Goal: Task Accomplishment & Management: Manage account settings

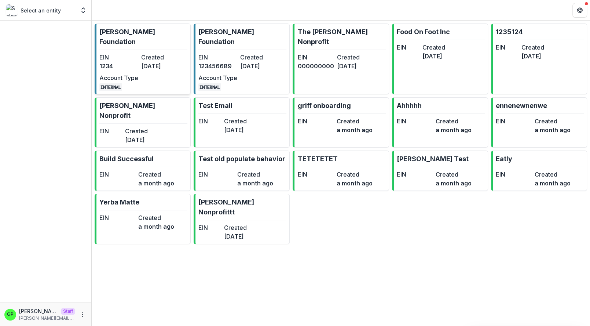
click at [123, 62] on dd "1234" at bounding box center [118, 66] width 39 height 9
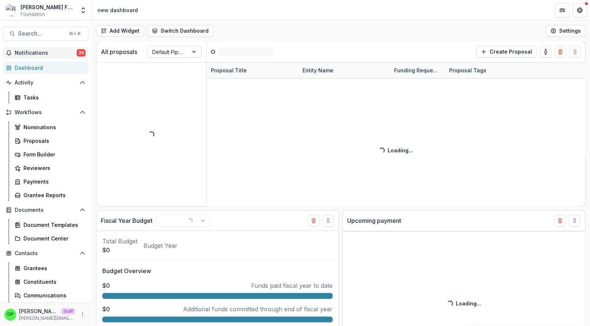
select select "******"
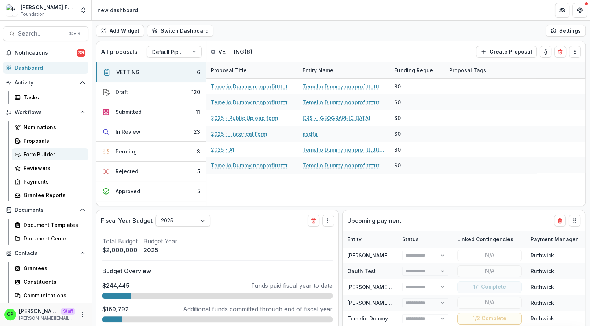
click at [38, 154] on div "Form Builder" at bounding box center [52, 154] width 59 height 8
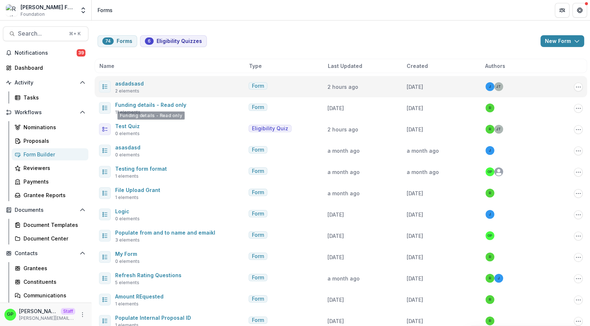
click at [130, 88] on span "2 elements" at bounding box center [127, 91] width 24 height 7
click at [130, 86] on link "asdadsasd" at bounding box center [129, 83] width 29 height 6
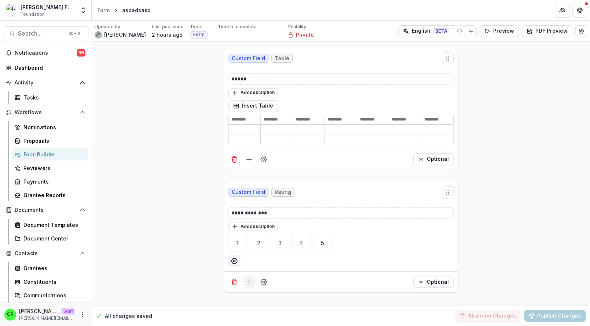
click at [247, 278] on icon "Add field" at bounding box center [248, 281] width 7 height 7
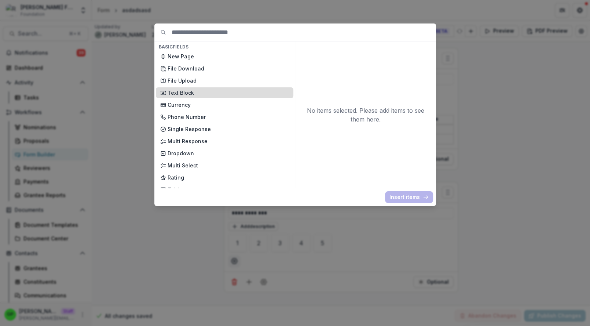
click at [200, 91] on p "Text Block" at bounding box center [228, 93] width 121 height 8
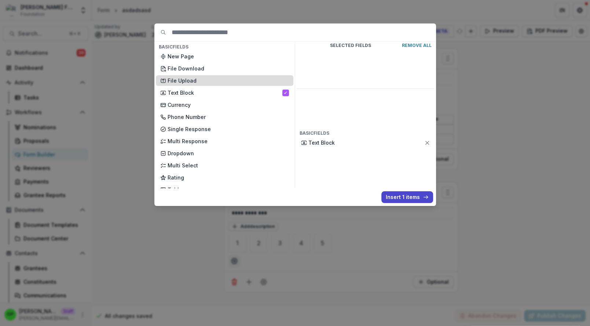
click at [183, 80] on p "File Upload" at bounding box center [228, 81] width 121 height 8
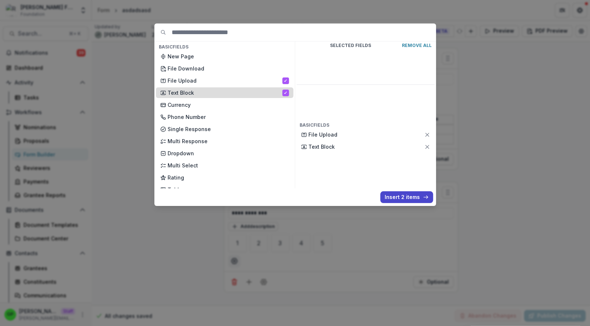
click at [183, 90] on p "Text Block" at bounding box center [225, 93] width 115 height 8
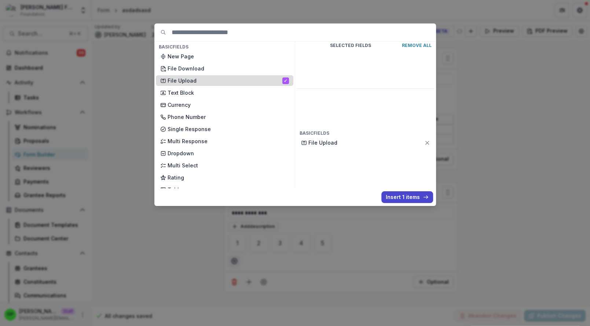
click at [185, 82] on p "File Upload" at bounding box center [225, 81] width 115 height 8
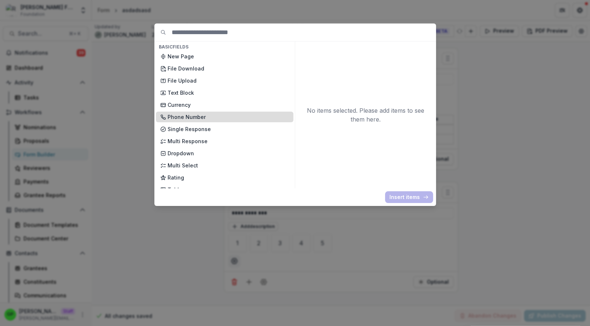
click at [185, 119] on p "Phone Number" at bounding box center [228, 117] width 121 height 8
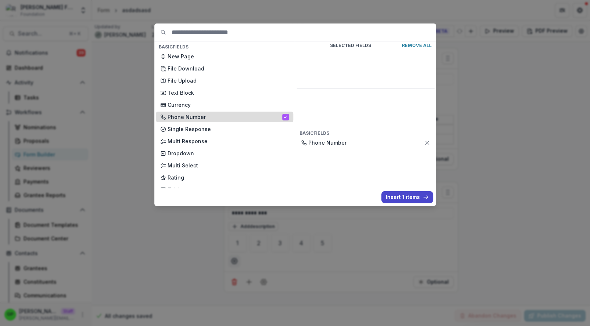
click at [185, 119] on p "Phone Number" at bounding box center [225, 117] width 115 height 8
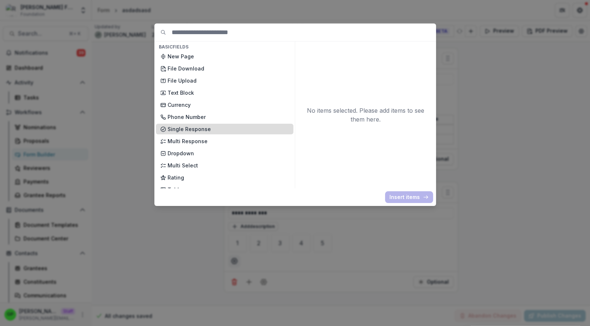
click at [186, 128] on p "Single Response" at bounding box center [228, 129] width 121 height 8
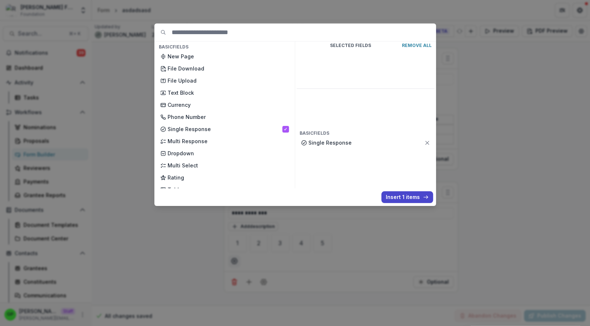
click at [413, 204] on div "Basic Fields New Page File Download File Upload Text Block Currency Phone Numbe…" at bounding box center [295, 114] width 282 height 182
click at [424, 139] on p "Single Response" at bounding box center [367, 143] width 116 height 8
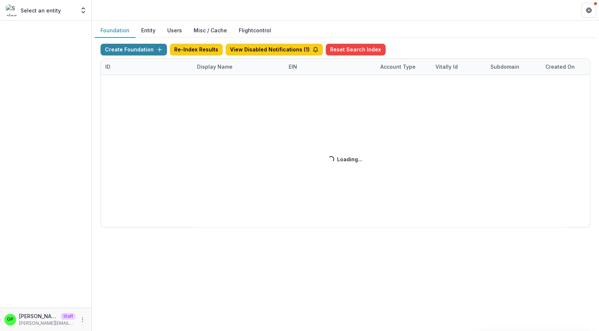
click at [207, 66] on div "Create Foundation Re-Index Results View Disabled Notifications ( 1 ) Reset Sear…" at bounding box center [346, 135] width 490 height 183
click at [208, 67] on div "Create Foundation Re-Index Results View Disabled Notifications ( 1 ) Reset Sear…" at bounding box center [346, 135] width 490 height 183
click at [214, 68] on div "Create Foundation Re-Index Results View Disabled Notifications ( 1 ) Reset Sear…" at bounding box center [346, 135] width 490 height 183
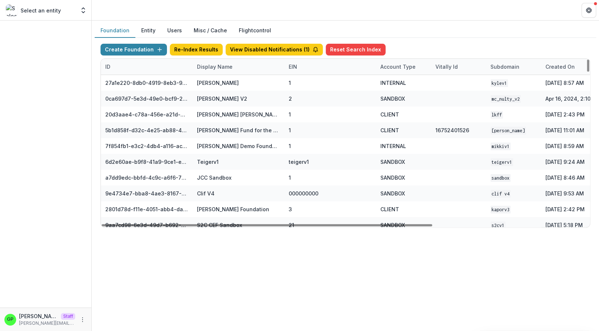
click at [220, 70] on div "Display Name" at bounding box center [215, 67] width 44 height 8
click at [222, 79] on input at bounding box center [238, 83] width 88 height 12
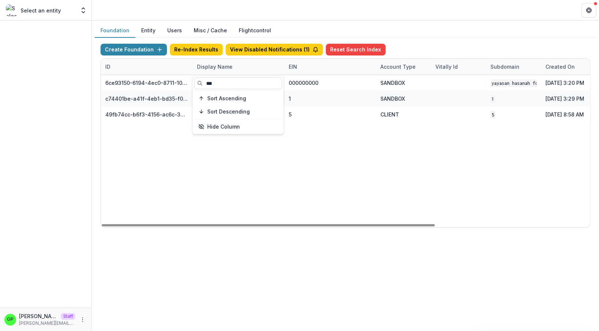
type input "***"
click at [297, 164] on div "6ce93150-6194-4ec0-8711-10eea11397ba Yayasan Hasanah Foundation v1 000000000 SA…" at bounding box center [459, 151] width 716 height 152
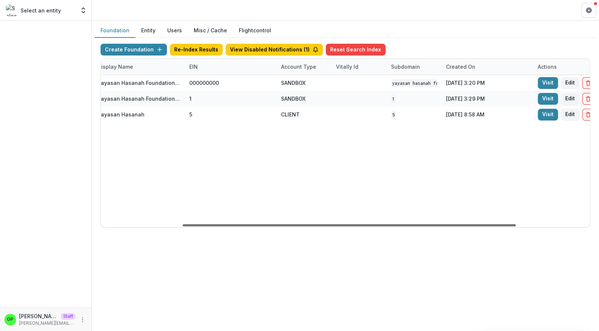
scroll to position [0, 147]
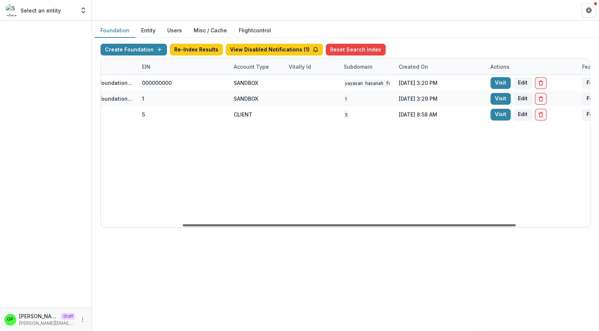
drag, startPoint x: 272, startPoint y: 225, endPoint x: 372, endPoint y: 213, distance: 100.9
click at [372, 224] on div at bounding box center [349, 225] width 333 height 2
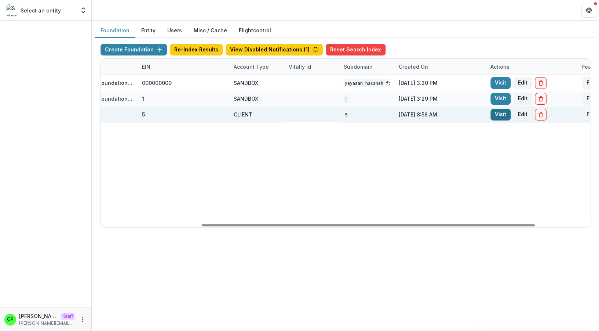
click at [498, 117] on link "Visit" at bounding box center [501, 115] width 20 height 12
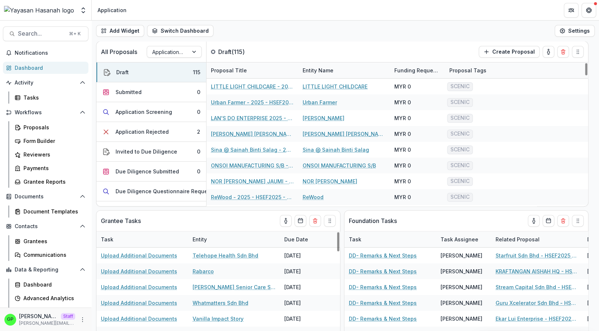
click at [74, 314] on div "GP Griffin Perry Staff griffin@trytemelio.com" at bounding box center [45, 319] width 83 height 14
click at [80, 318] on icon "More" at bounding box center [83, 319] width 6 height 6
click at [101, 305] on link "User Settings" at bounding box center [125, 304] width 79 height 12
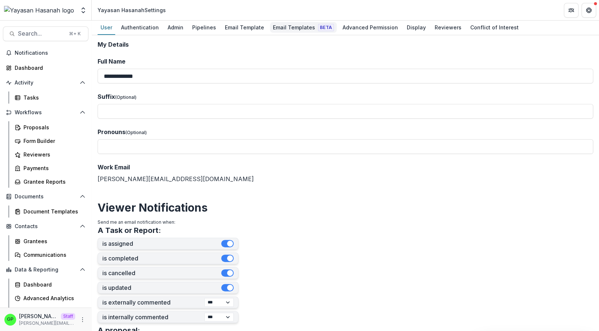
click at [290, 27] on div "Email Templates Beta" at bounding box center [303, 27] width 67 height 11
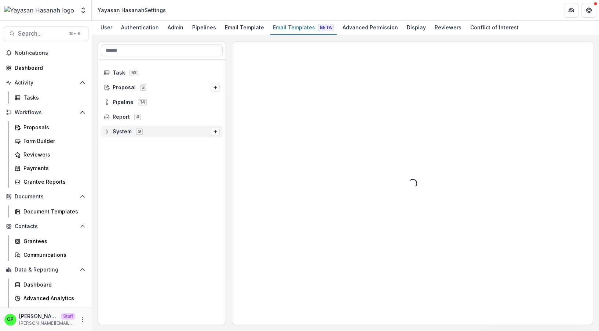
click at [134, 126] on div "System 9" at bounding box center [162, 131] width 122 height 12
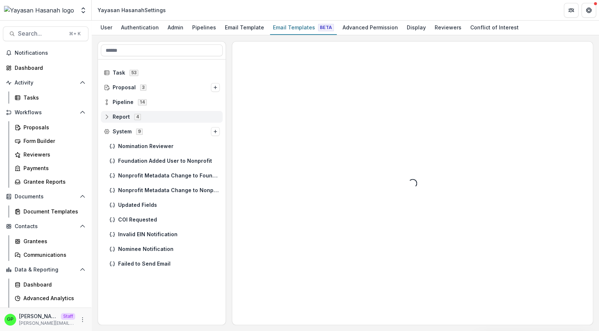
click at [135, 122] on div "Report 4" at bounding box center [162, 117] width 122 height 12
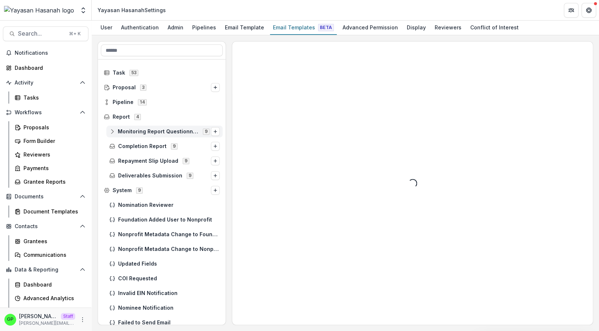
click at [142, 131] on span "Monitoring Report Questionnaire" at bounding box center [158, 131] width 81 height 6
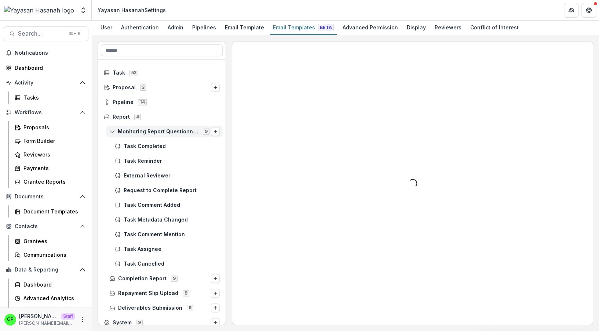
click at [142, 131] on span "Monitoring Report Questionnaire" at bounding box center [158, 131] width 81 height 6
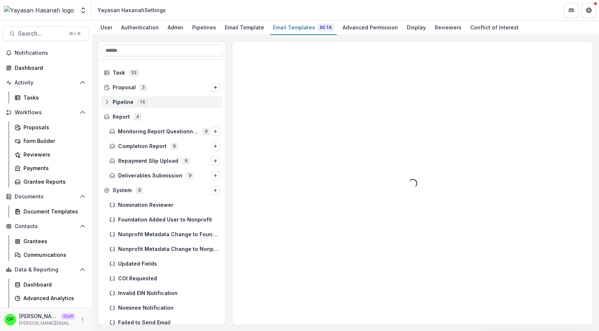
click at [136, 108] on div "Pipeline 14" at bounding box center [162, 102] width 122 height 12
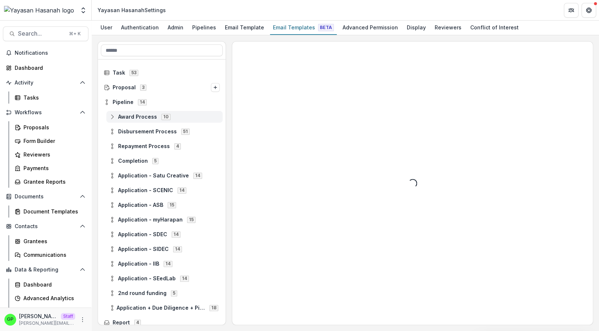
click at [137, 122] on div "Award Process 10" at bounding box center [164, 117] width 116 height 12
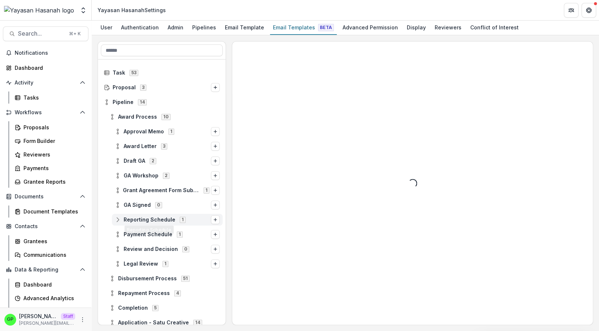
click at [158, 214] on div "Reporting Schedule 1" at bounding box center [167, 220] width 111 height 12
click at [157, 215] on div "Reporting Schedule 1" at bounding box center [167, 220] width 111 height 12
click at [154, 141] on div "Award Letter 3" at bounding box center [167, 146] width 111 height 12
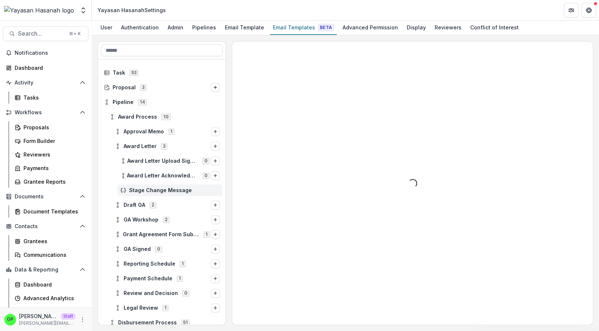
click at [143, 188] on span "Stage Change Message" at bounding box center [174, 190] width 91 height 6
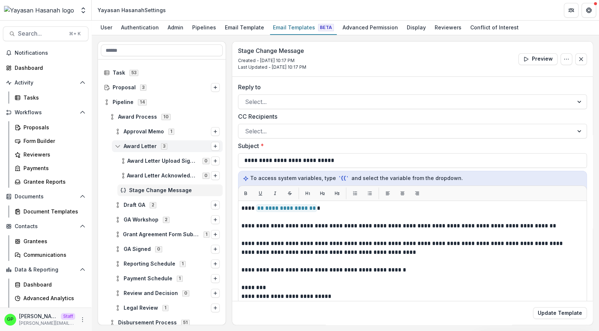
click at [135, 151] on div "Award Letter 3" at bounding box center [167, 146] width 111 height 12
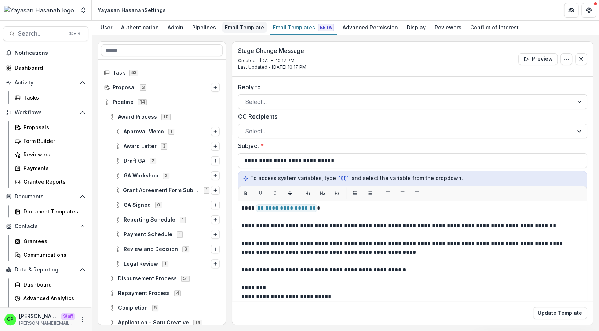
click at [228, 26] on div "Email Template" at bounding box center [244, 27] width 45 height 11
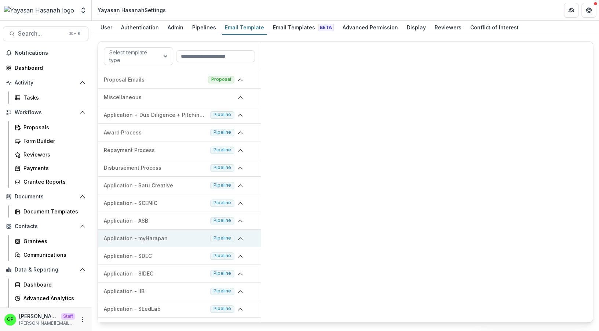
click at [229, 247] on div "Application - myHarapan Pipeline" at bounding box center [179, 238] width 163 height 18
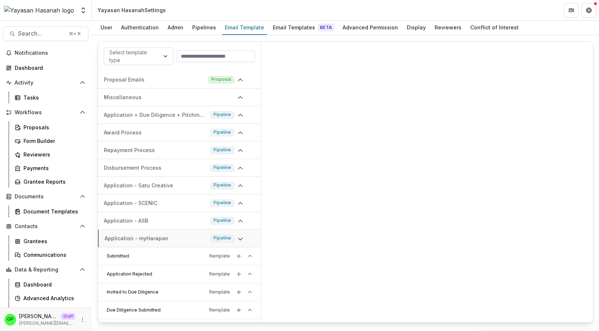
click at [179, 260] on div "Submitted 1 template" at bounding box center [179, 256] width 163 height 18
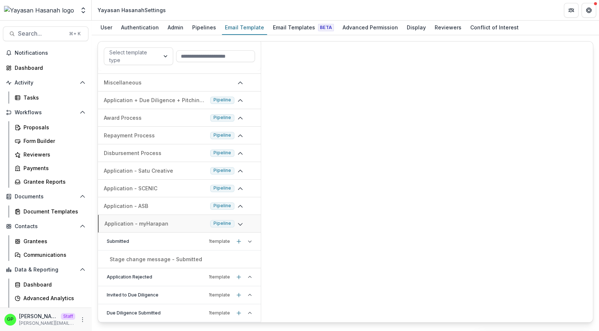
scroll to position [59, 0]
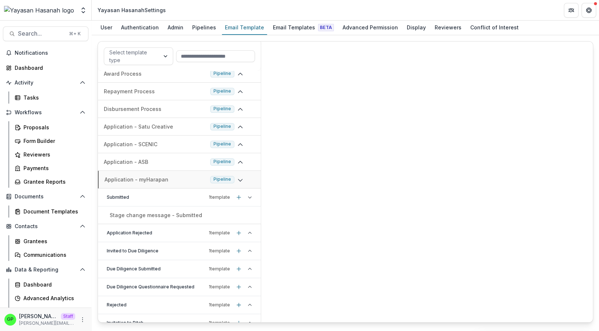
click at [186, 208] on div "Stage change message - Submitted" at bounding box center [179, 215] width 163 height 18
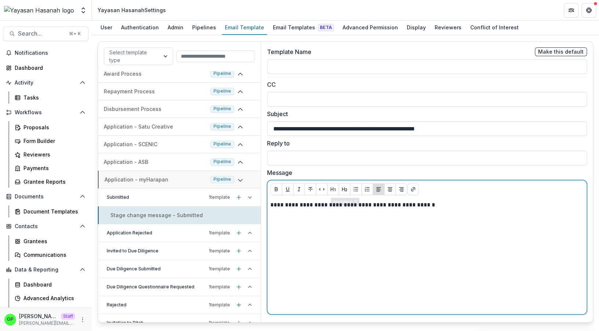
click at [404, 227] on div "**********" at bounding box center [426, 256] width 313 height 110
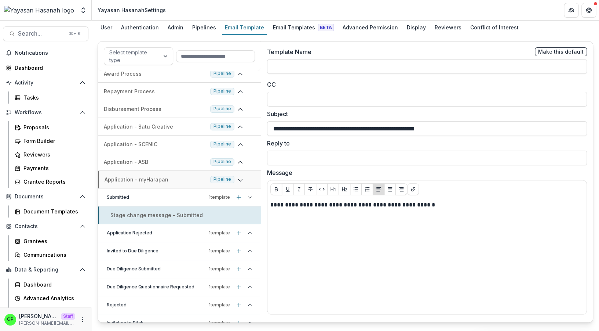
click at [457, 194] on div at bounding box center [427, 189] width 319 height 18
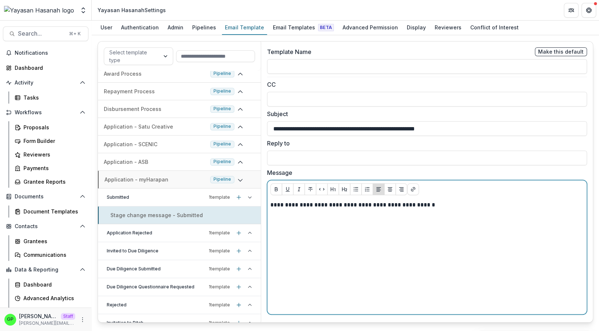
click at [456, 206] on p "**********" at bounding box center [426, 205] width 313 height 8
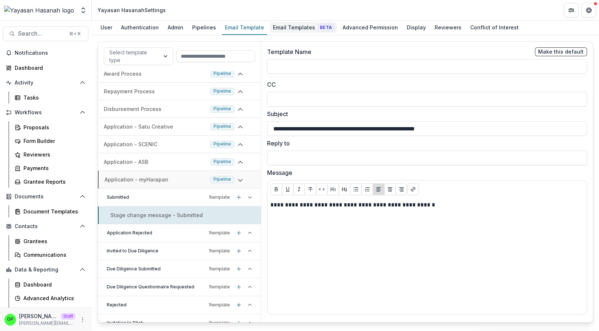
click at [289, 31] on div "Email Templates Beta" at bounding box center [303, 27] width 67 height 11
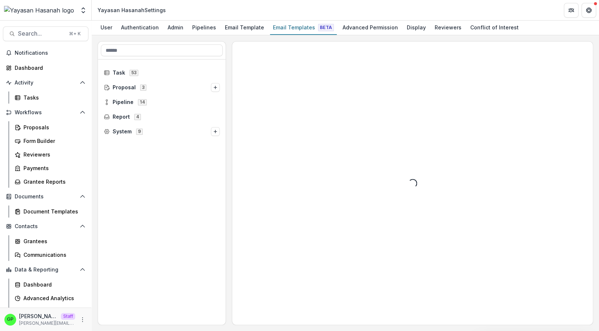
click at [165, 108] on div "Pipeline 14" at bounding box center [162, 102] width 128 height 15
click at [92, 123] on div "Task 53 Proposal 3 Pipeline 14 Report 4 System 9 Loading..." at bounding box center [346, 182] width 508 height 295
click at [123, 108] on div "Pipeline 14" at bounding box center [162, 102] width 122 height 12
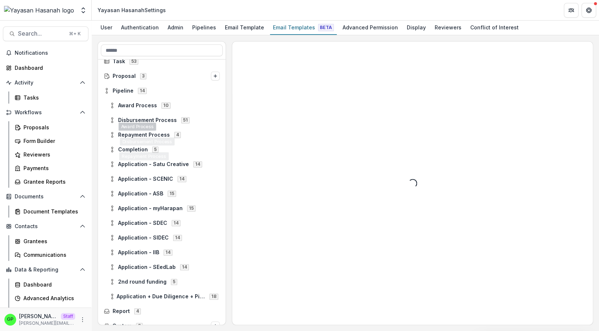
scroll to position [19, 0]
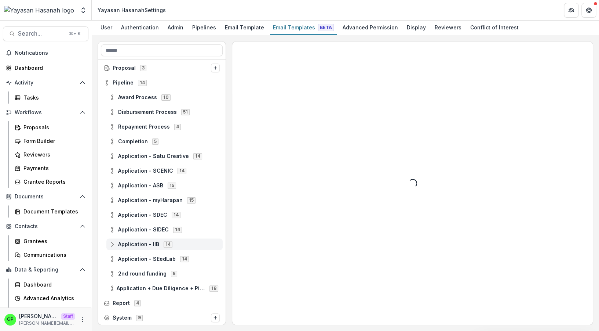
click at [163, 238] on div "Application - IIB 14" at bounding box center [164, 244] width 116 height 12
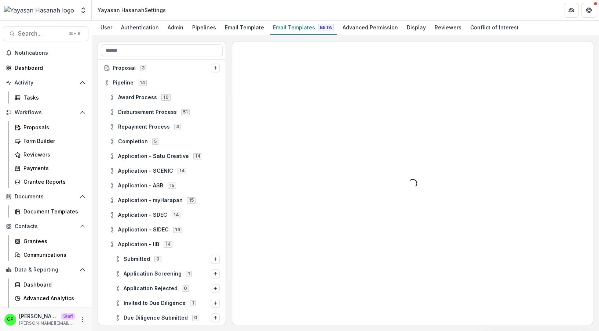
scroll to position [130, 0]
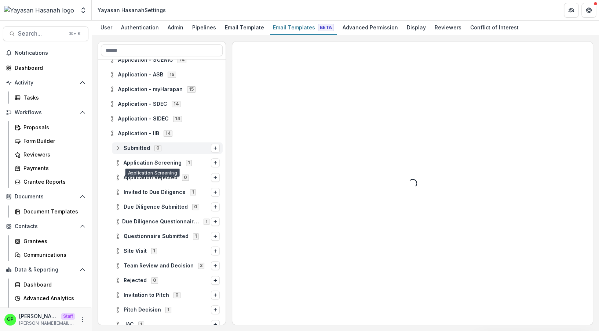
click at [154, 151] on div "0" at bounding box center [158, 148] width 10 height 6
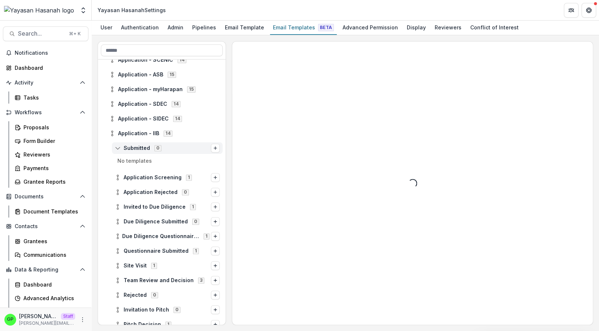
click at [153, 149] on div "0" at bounding box center [158, 148] width 10 height 6
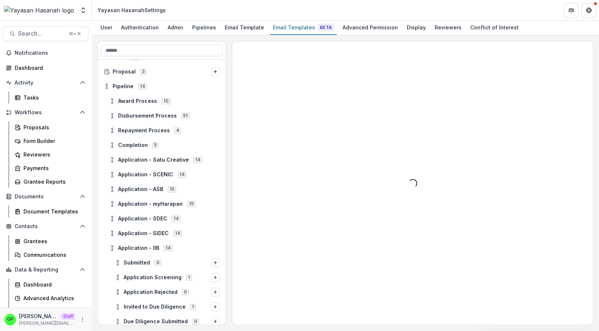
scroll to position [12, 0]
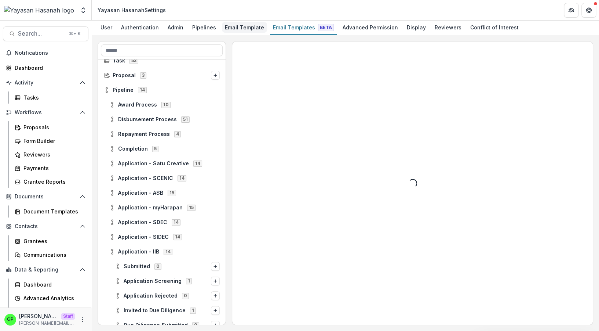
click at [236, 31] on div "Email Template" at bounding box center [244, 27] width 45 height 11
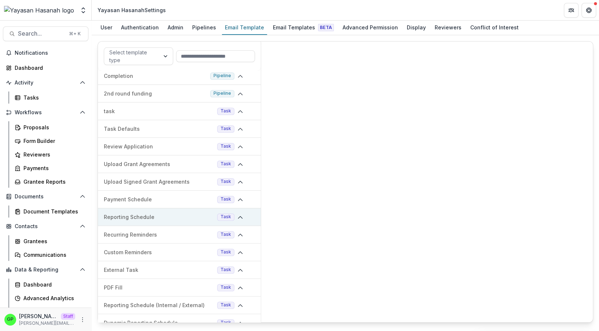
scroll to position [170, 0]
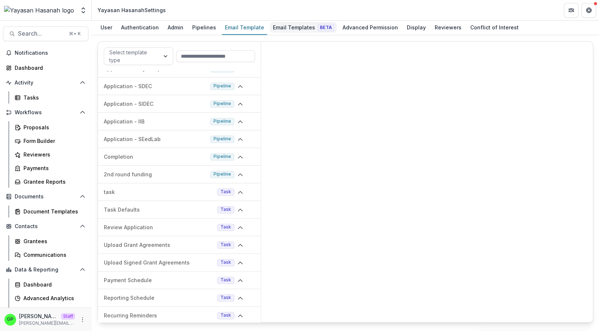
click at [289, 25] on div "Email Templates Beta" at bounding box center [303, 27] width 67 height 11
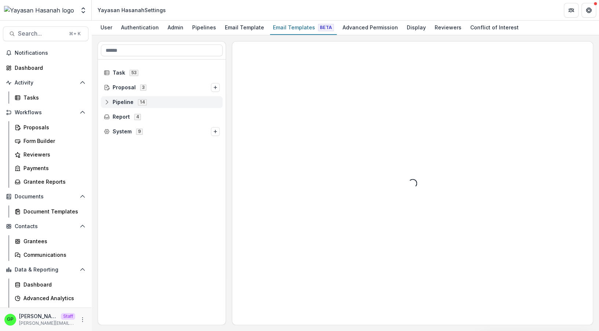
click at [140, 98] on div "Pipeline 14" at bounding box center [162, 102] width 122 height 12
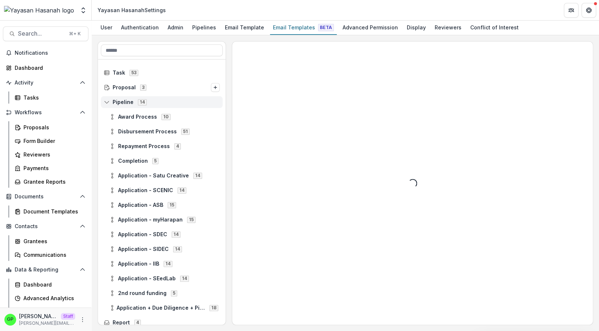
click at [134, 99] on span "Pipeline 14" at bounding box center [162, 102] width 116 height 6
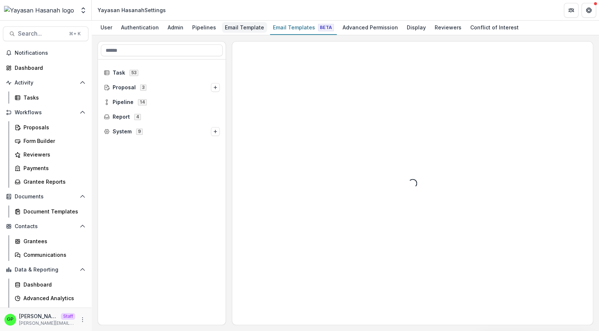
click at [247, 25] on div "Email Template" at bounding box center [244, 27] width 45 height 11
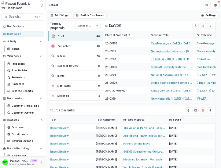
scroll to position [39, 0]
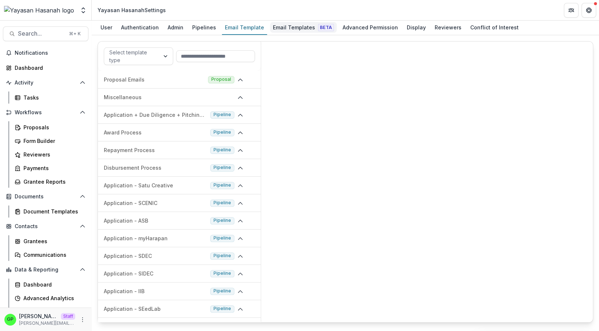
click at [282, 29] on div "Email Templates Beta" at bounding box center [303, 27] width 67 height 11
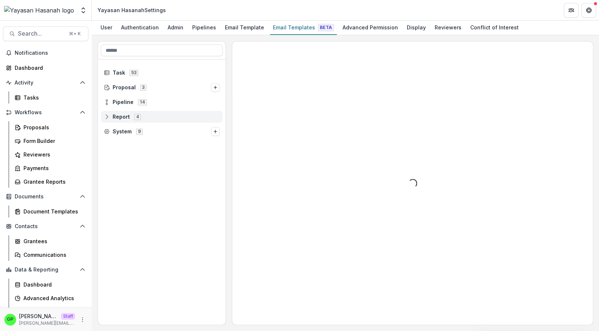
click at [146, 112] on div "Report 4" at bounding box center [162, 117] width 122 height 12
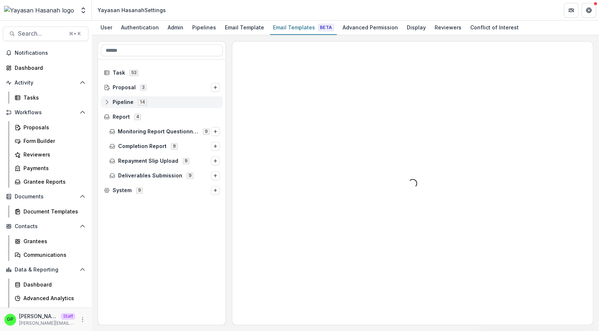
click at [141, 105] on span "14" at bounding box center [142, 102] width 9 height 6
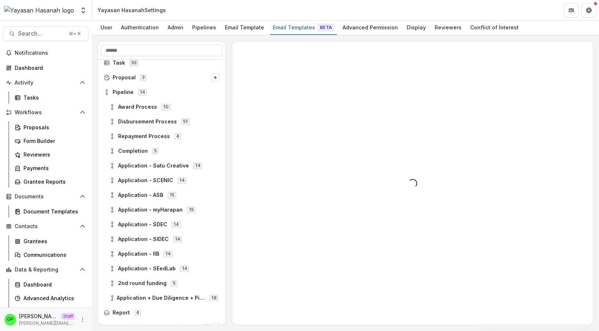
scroll to position [22, 0]
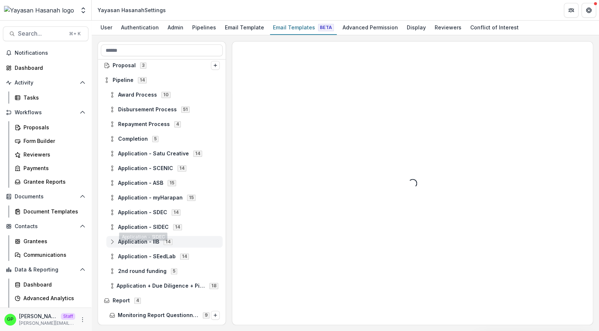
click at [142, 242] on span "Application - IIB" at bounding box center [138, 242] width 41 height 6
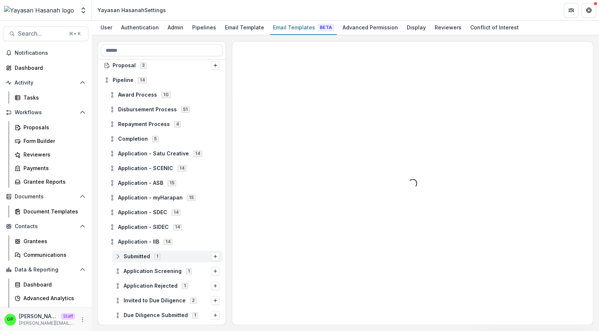
click at [154, 259] on div "Submitted 1" at bounding box center [167, 256] width 111 height 12
click at [156, 271] on span "Stage Change Message" at bounding box center [174, 271] width 91 height 6
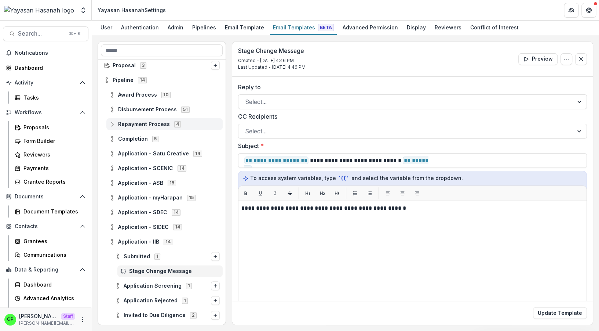
click at [147, 122] on span "Repayment Process" at bounding box center [144, 124] width 52 height 6
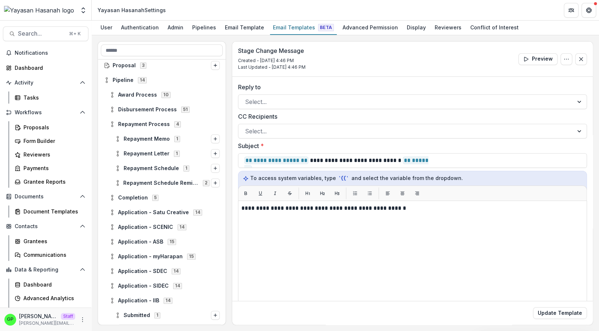
click at [151, 116] on div "Disbursement Process 51" at bounding box center [162, 109] width 128 height 15
click at [151, 114] on div "Disbursement Process 51" at bounding box center [164, 109] width 116 height 12
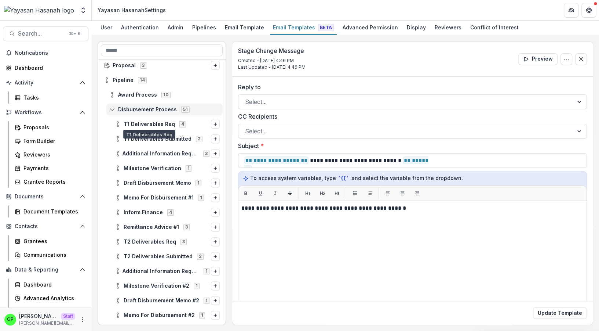
click at [159, 110] on span "Disbursement Process" at bounding box center [147, 109] width 59 height 6
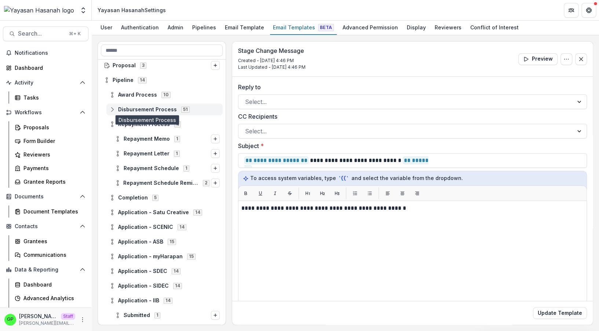
click at [144, 112] on span "Disbursement Process" at bounding box center [147, 109] width 59 height 6
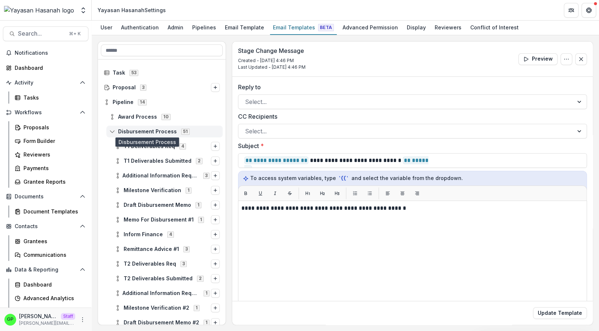
click at [132, 131] on span "Disbursement Process" at bounding box center [147, 131] width 59 height 6
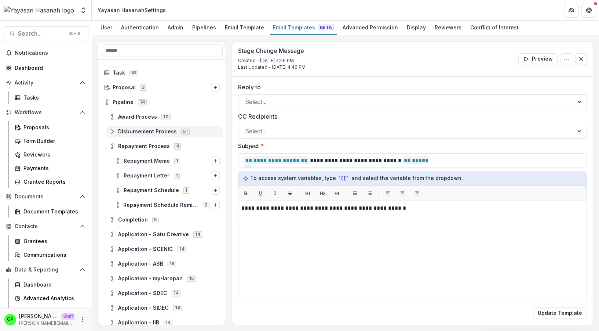
click at [141, 133] on span "Disbursement Process" at bounding box center [147, 131] width 59 height 6
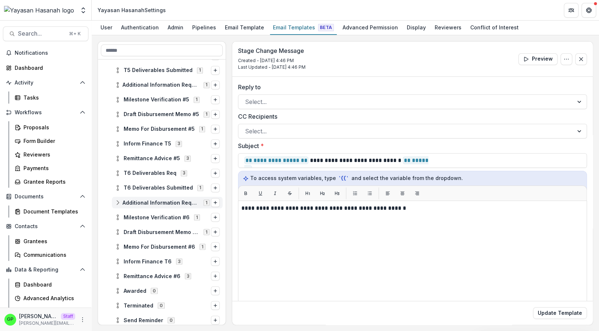
scroll to position [686, 0]
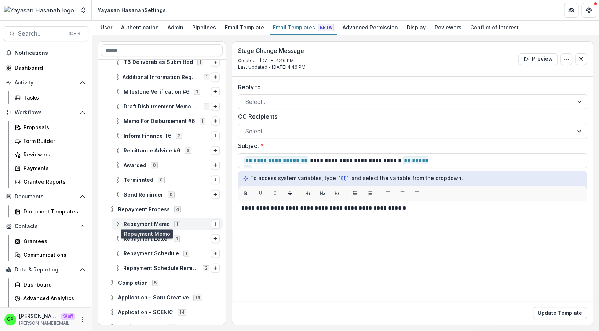
click at [150, 225] on span "Repayment Memo" at bounding box center [147, 224] width 46 height 6
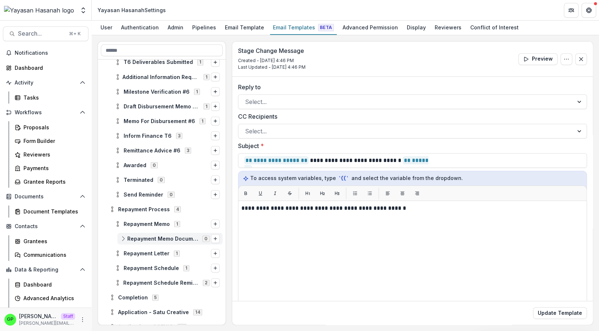
click at [155, 238] on span "Repayment Memo Document Generation" at bounding box center [162, 238] width 71 height 6
click at [144, 271] on div "Repayment Letter 1" at bounding box center [167, 268] width 111 height 12
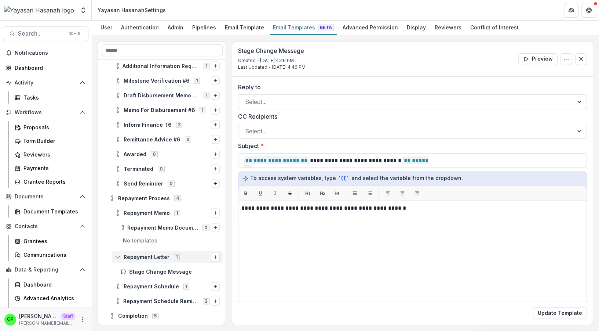
scroll to position [730, 0]
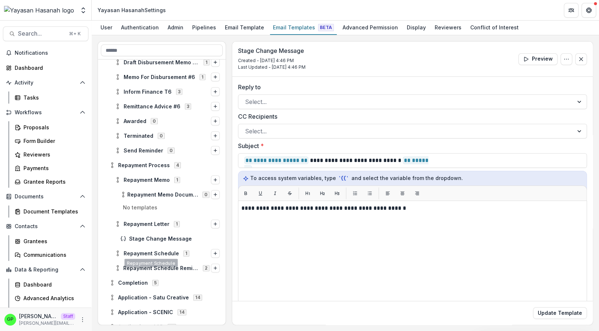
click at [145, 246] on div "Repayment Schedule 1" at bounding box center [162, 252] width 128 height 15
click at [145, 243] on div "Stage Change Message" at bounding box center [169, 238] width 105 height 12
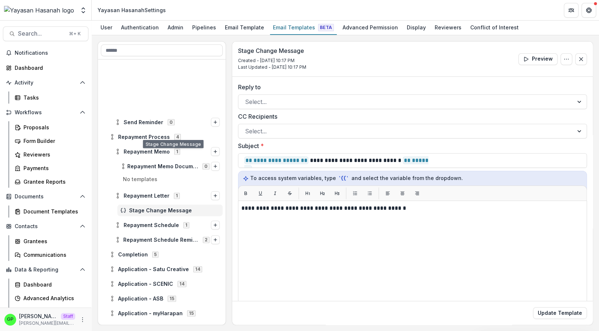
scroll to position [841, 0]
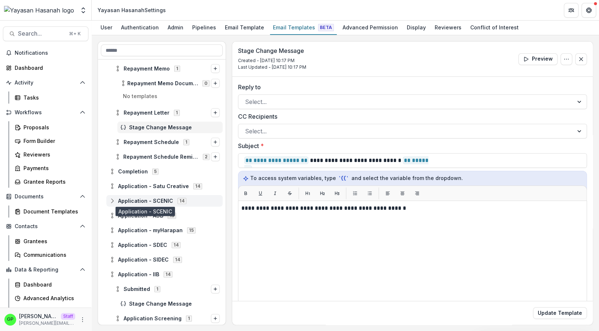
click at [148, 203] on span "Application - SCENIC" at bounding box center [145, 201] width 55 height 6
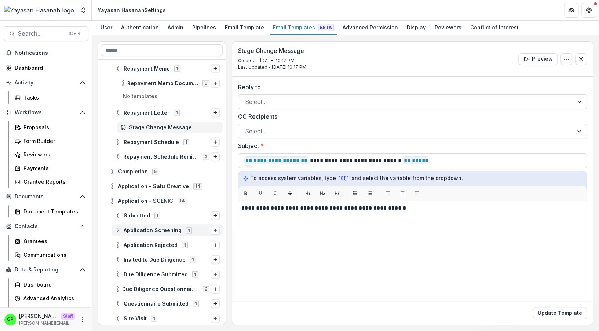
click at [151, 228] on span "Application Screening" at bounding box center [153, 230] width 58 height 6
click at [150, 239] on div "Application Screening Screening Rating 0" at bounding box center [169, 245] width 105 height 12
click at [148, 229] on span "Application Screening" at bounding box center [153, 230] width 58 height 6
click at [139, 208] on div "Submitted 1" at bounding box center [162, 215] width 128 height 15
click at [141, 216] on span "Submitted" at bounding box center [137, 215] width 26 height 6
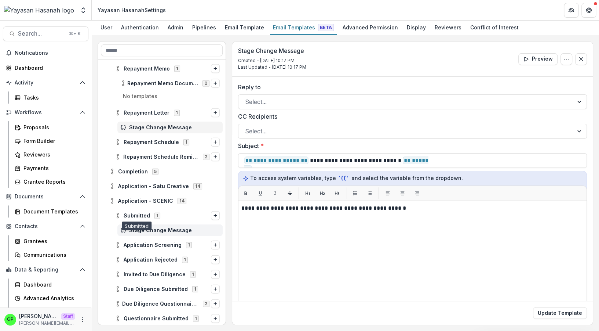
click at [144, 229] on span "Stage Change Message" at bounding box center [174, 230] width 91 height 6
click at [144, 221] on div "Submitted 1" at bounding box center [167, 216] width 111 height 12
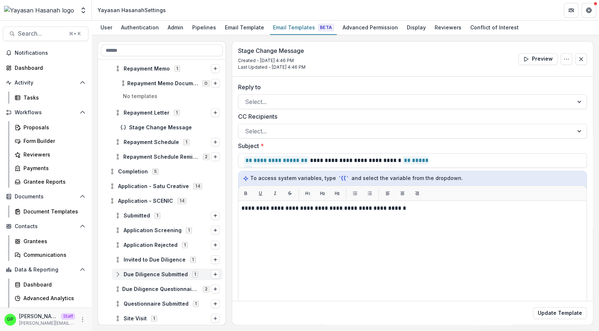
click at [149, 275] on span "Due Diligence Submitted" at bounding box center [156, 274] width 64 height 6
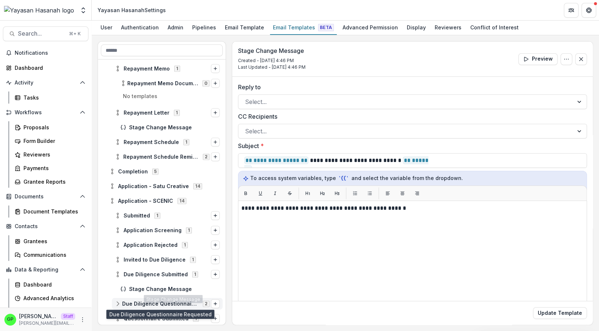
click at [151, 303] on span "Due Diligence Questionnaire Requested" at bounding box center [160, 304] width 76 height 6
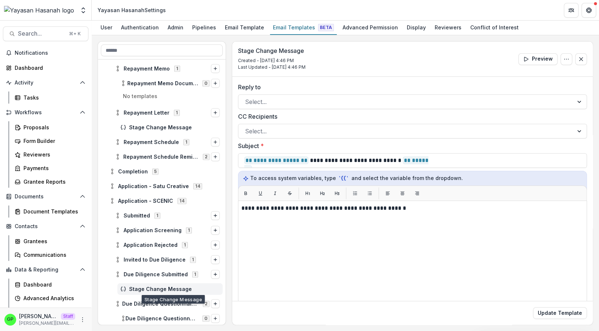
click at [151, 290] on span "Stage Change Message" at bounding box center [174, 289] width 91 height 6
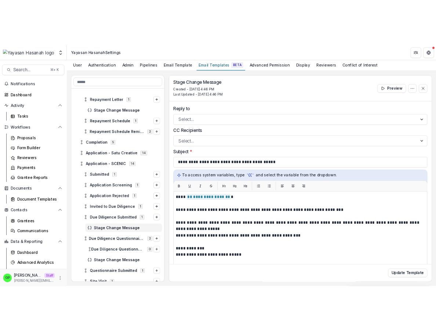
scroll to position [900, 0]
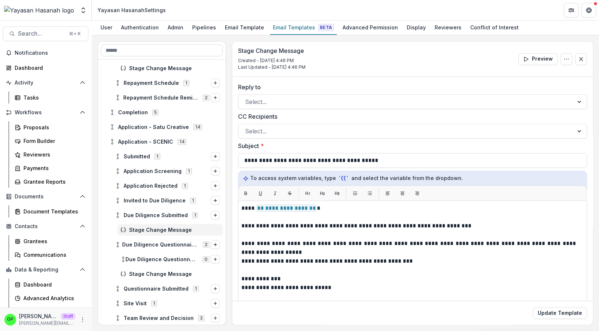
click at [245, 20] on header "Yayasan Hasanah Settings" at bounding box center [346, 10] width 508 height 20
click at [245, 22] on div "Email Template" at bounding box center [244, 27] width 45 height 11
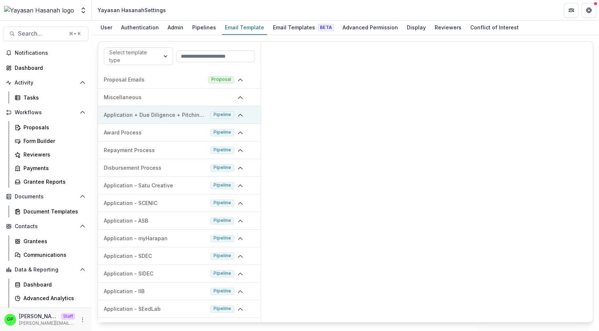
click at [185, 111] on p "Application + Due Diligence + Pitching Process" at bounding box center [155, 115] width 103 height 8
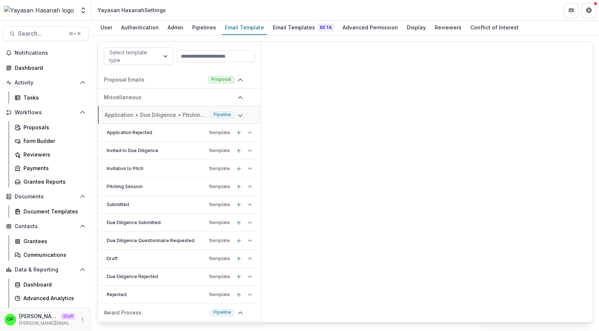
click at [184, 138] on div "Application Rejected 1 template" at bounding box center [179, 133] width 163 height 18
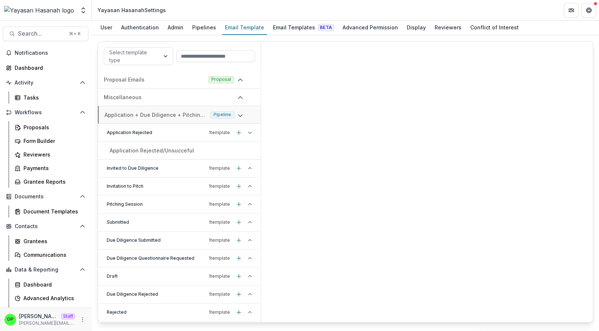
click at [169, 171] on p "Invited to Due Diligence" at bounding box center [156, 168] width 99 height 7
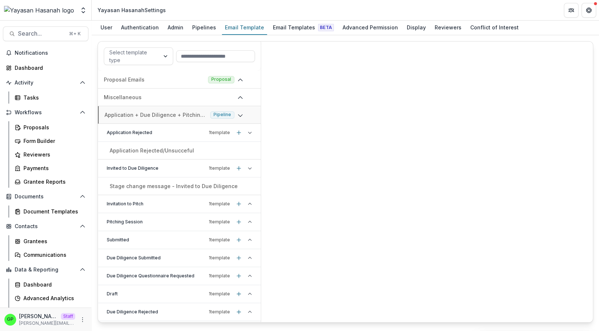
click at [168, 124] on div "Application Rejected 1 template" at bounding box center [179, 133] width 163 height 18
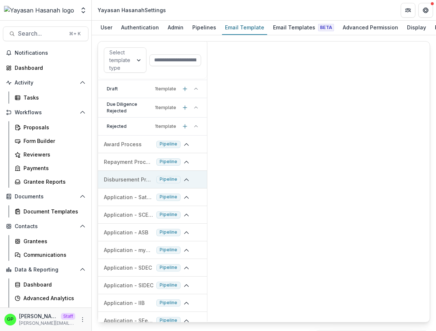
scroll to position [206, 0]
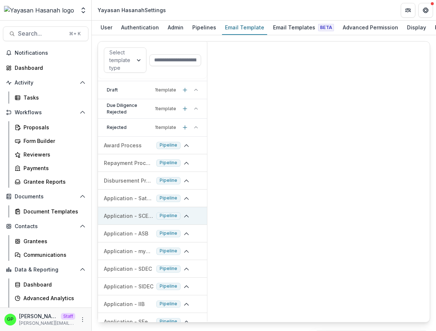
click at [145, 219] on p "Application - SCENIC" at bounding box center [129, 216] width 50 height 8
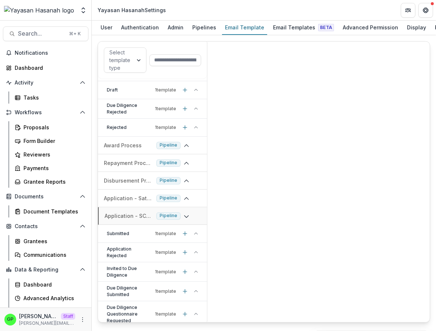
scroll to position [332, 0]
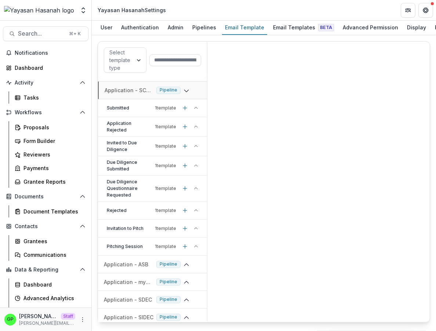
click at [144, 190] on div "Due Diligence Questionnaire Requested 1 template" at bounding box center [152, 188] width 109 height 26
click at [297, 32] on div "Email Templates Beta" at bounding box center [303, 27] width 67 height 11
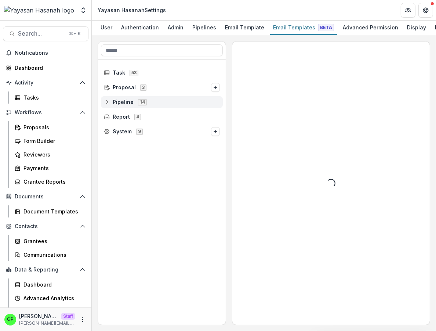
click at [158, 105] on span "Pipeline 14" at bounding box center [162, 102] width 116 height 6
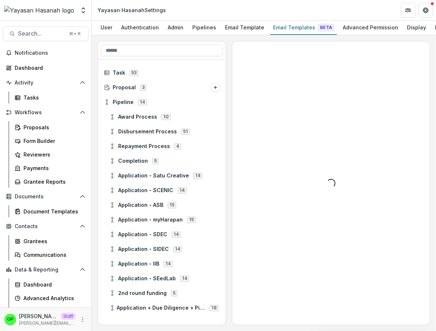
scroll to position [26, 0]
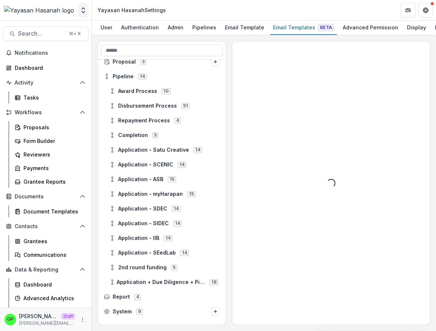
click at [83, 10] on icon "Open entity switcher" at bounding box center [83, 10] width 7 height 7
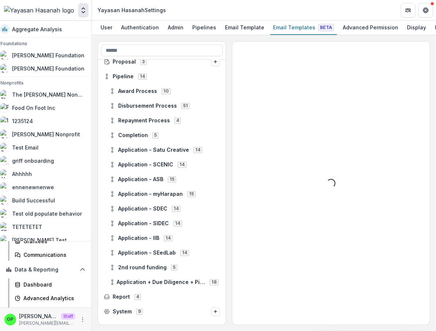
click at [295, 77] on div "Loading..." at bounding box center [330, 182] width 197 height 283
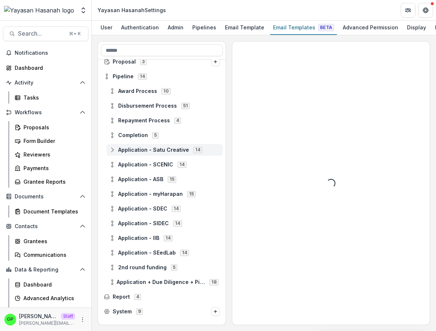
click at [154, 152] on div "Application - Satu Creative 14" at bounding box center [164, 150] width 116 height 12
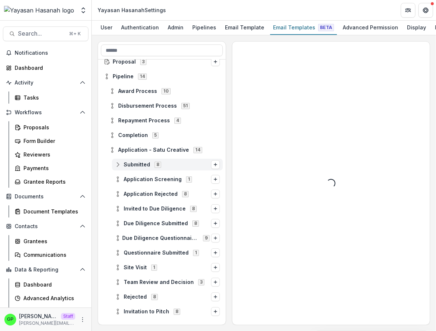
click at [149, 165] on div "Submitted 8" at bounding box center [167, 165] width 111 height 12
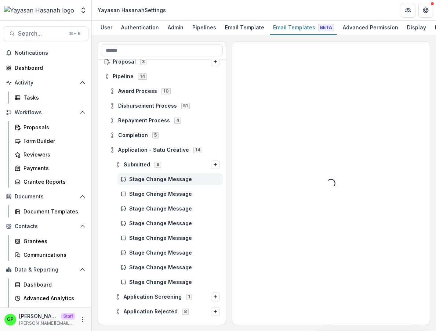
click at [150, 182] on span "Stage Change Message" at bounding box center [174, 179] width 91 height 6
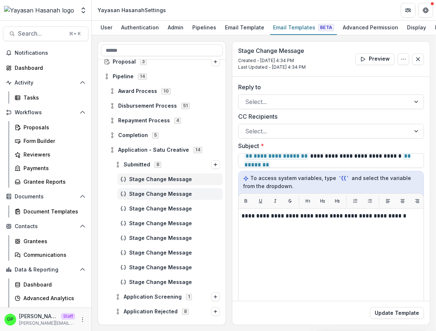
click at [151, 197] on span "Stage Change Message" at bounding box center [174, 194] width 91 height 6
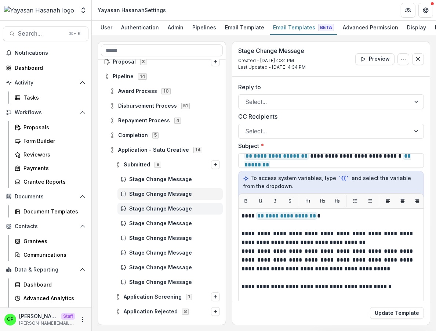
click at [155, 214] on div "Stage Change Message" at bounding box center [169, 209] width 105 height 12
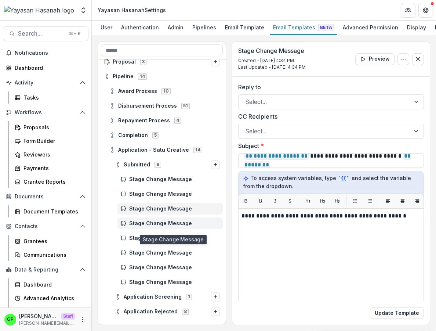
click at [156, 226] on span "Stage Change Message" at bounding box center [174, 223] width 91 height 6
click at [158, 241] on span "Stage Change Message" at bounding box center [174, 238] width 91 height 6
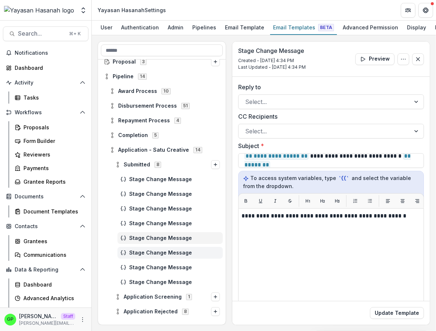
click at [161, 254] on div "Stage Change Message" at bounding box center [169, 253] width 105 height 12
click at [162, 237] on div "Stage Change Message" at bounding box center [162, 237] width 128 height 15
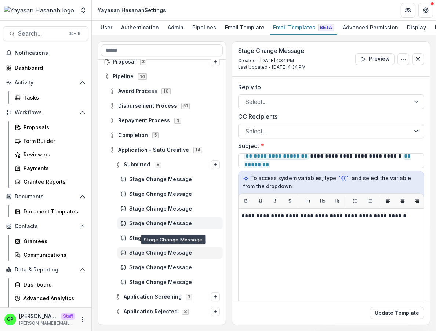
click at [163, 226] on span "Stage Change Message" at bounding box center [174, 223] width 91 height 6
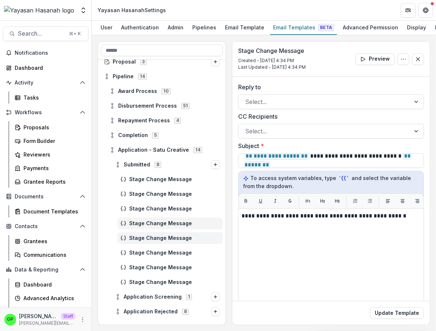
click at [162, 244] on div "Stage Change Message" at bounding box center [169, 238] width 105 height 12
click at [160, 226] on span "Stage Change Message" at bounding box center [174, 223] width 91 height 6
click at [161, 241] on span "Stage Change Message" at bounding box center [174, 238] width 91 height 6
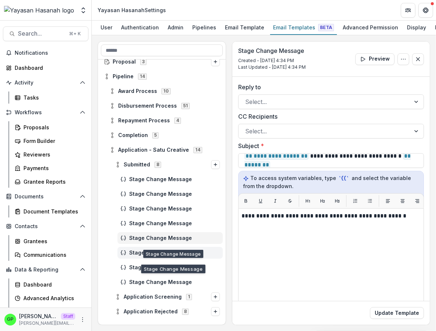
click at [161, 256] on span "Stage Change Message" at bounding box center [174, 253] width 91 height 6
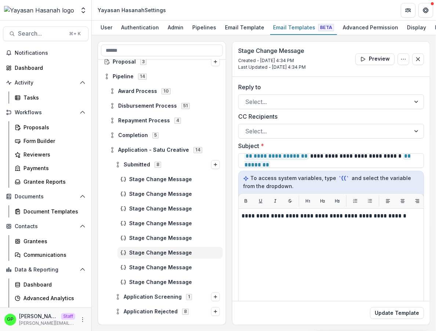
click at [162, 260] on div "Stage Change Message" at bounding box center [162, 252] width 128 height 15
drag, startPoint x: 164, startPoint y: 270, endPoint x: 166, endPoint y: 277, distance: 7.8
click at [164, 270] on div "Stage Change Message" at bounding box center [169, 267] width 105 height 12
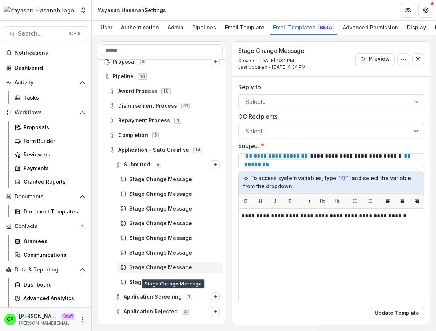
click at [168, 273] on div "Stage Change Message" at bounding box center [169, 267] width 105 height 12
click at [168, 281] on div "Stage Change Message" at bounding box center [162, 281] width 128 height 15
click at [167, 284] on div "Stage Change Message" at bounding box center [169, 282] width 105 height 12
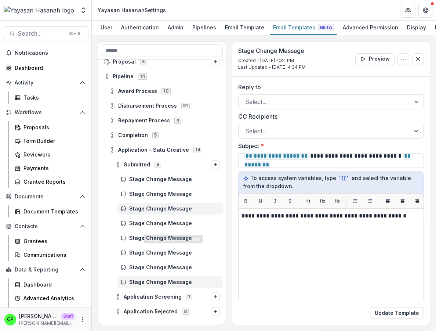
click at [153, 212] on span "Stage Change Message" at bounding box center [174, 208] width 91 height 6
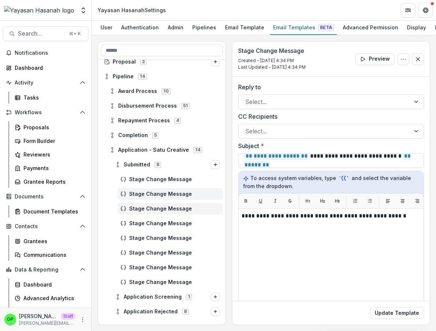
click at [153, 197] on span "Stage Change Message" at bounding box center [174, 194] width 91 height 6
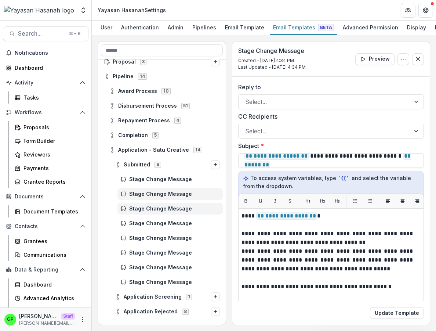
click at [155, 212] on span "Stage Change Message" at bounding box center [174, 208] width 91 height 6
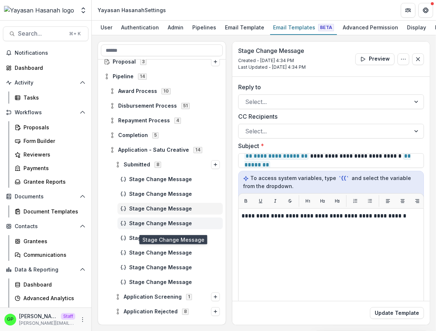
click at [157, 226] on span "Stage Change Message" at bounding box center [174, 223] width 91 height 6
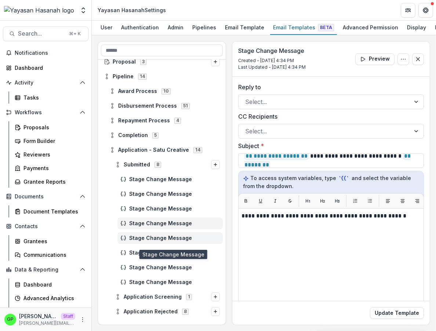
click at [159, 241] on span "Stage Change Message" at bounding box center [174, 238] width 91 height 6
click at [160, 258] on div "Stage Change Message" at bounding box center [169, 253] width 105 height 12
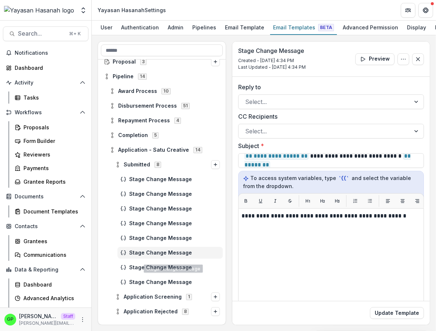
scroll to position [130, 0]
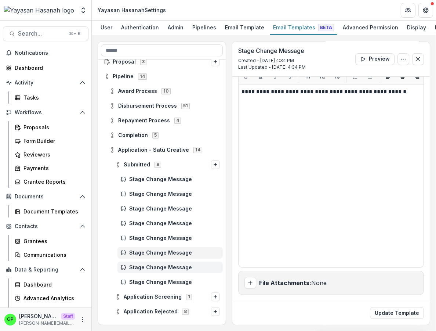
click at [151, 268] on div "Stage Change Message" at bounding box center [169, 267] width 105 height 12
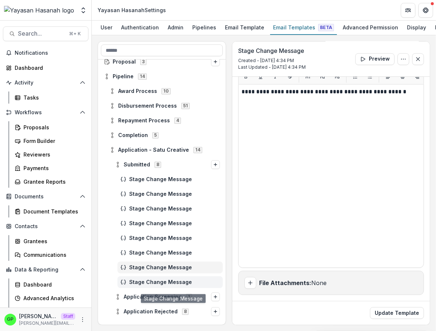
click at [161, 288] on div "Stage Change Message" at bounding box center [169, 282] width 105 height 12
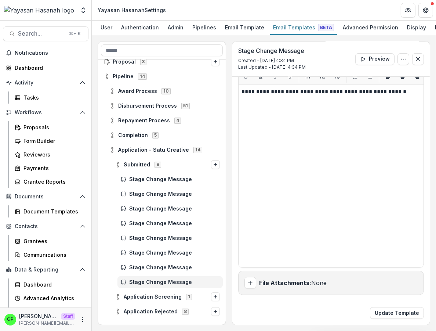
scroll to position [136, 0]
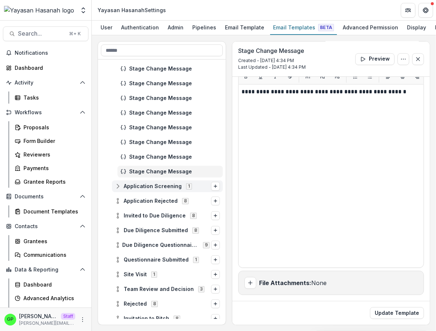
click at [143, 189] on span "Application Screening" at bounding box center [153, 186] width 58 height 6
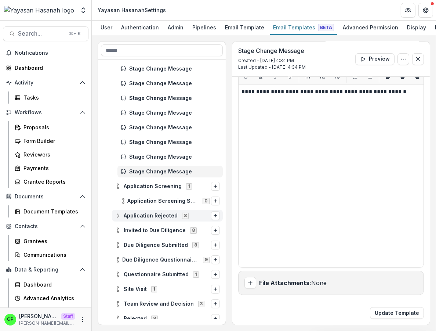
click at [149, 219] on span "Application Rejected" at bounding box center [151, 215] width 54 height 6
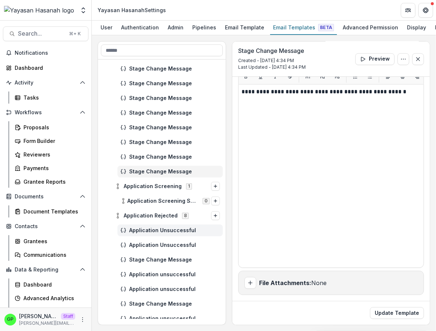
click at [147, 236] on div "Application Unsuccessful" at bounding box center [169, 230] width 105 height 12
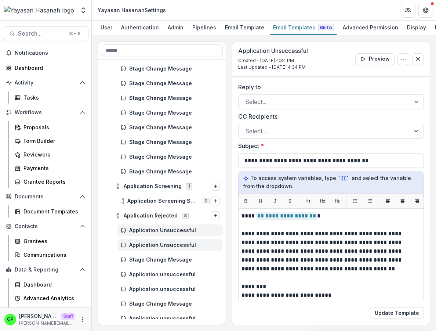
click at [149, 248] on span "Application Unsuccessful" at bounding box center [174, 245] width 91 height 6
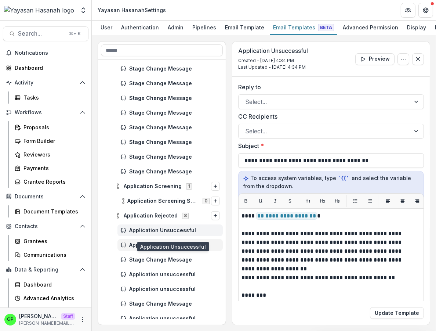
click at [145, 233] on span "Application Unsuccessful" at bounding box center [174, 230] width 91 height 6
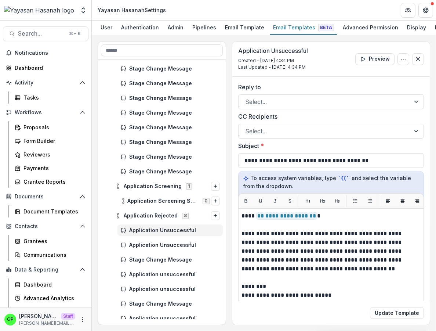
click at [146, 245] on div "Application Unsuccessful" at bounding box center [162, 244] width 128 height 15
click at [148, 244] on div "Application Unsuccessful" at bounding box center [162, 244] width 128 height 15
click at [148, 248] on span "Application Unsuccessful" at bounding box center [174, 245] width 91 height 6
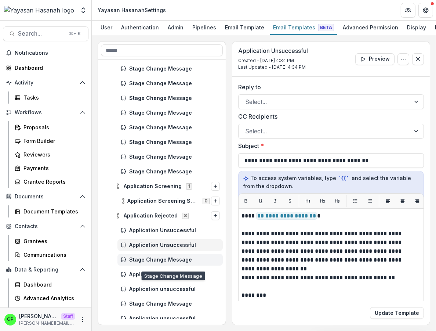
click at [152, 263] on span "Stage Change Message" at bounding box center [174, 260] width 91 height 6
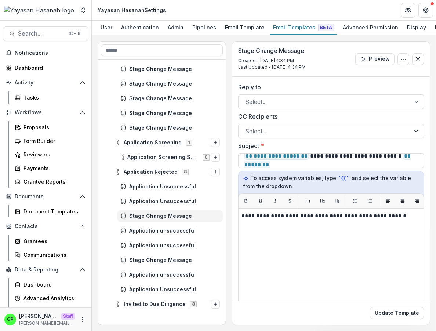
scroll to position [181, 0]
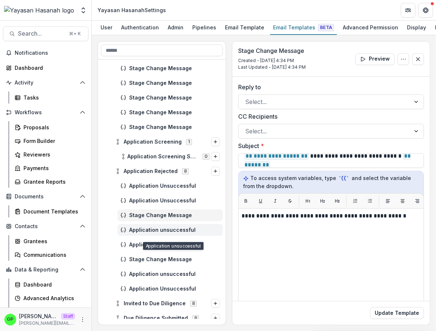
click at [152, 233] on span "Application unsuccessful" at bounding box center [174, 230] width 91 height 6
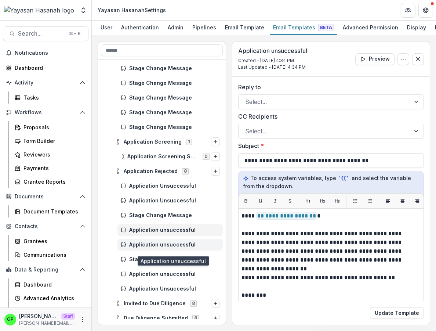
click at [154, 248] on span "Application unsuccessful" at bounding box center [174, 244] width 91 height 6
click at [154, 245] on div "Application unsuccessful" at bounding box center [169, 245] width 105 height 12
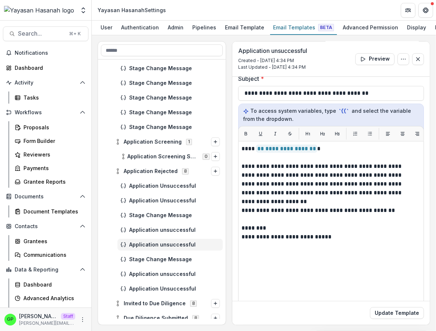
scroll to position [130, 0]
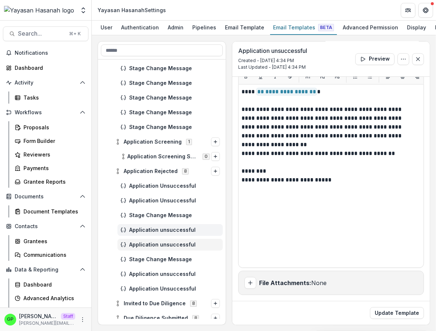
click at [148, 236] on div "Application unsuccessful" at bounding box center [169, 230] width 105 height 12
click at [150, 247] on div "Application unsuccessful" at bounding box center [169, 245] width 105 height 12
click at [152, 236] on div "Application unsuccessful" at bounding box center [169, 230] width 105 height 12
click at [154, 250] on div "Application unsuccessful" at bounding box center [169, 245] width 105 height 12
click at [155, 243] on div "Application unsuccessful" at bounding box center [162, 244] width 128 height 15
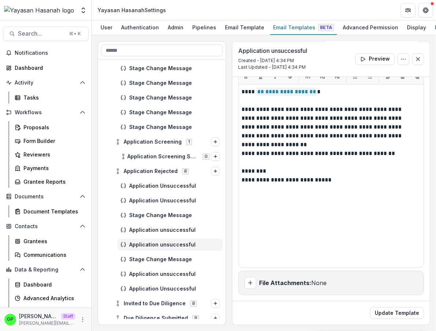
click at [158, 252] on div "Application unsuccessful" at bounding box center [162, 244] width 128 height 15
click at [158, 236] on div "Application unsuccessful" at bounding box center [169, 230] width 105 height 12
click at [172, 250] on div "Application unsuccessful" at bounding box center [169, 245] width 105 height 12
click at [173, 236] on div "Application unsuccessful" at bounding box center [169, 230] width 105 height 12
click at [174, 248] on span "Application unsuccessful" at bounding box center [174, 244] width 91 height 6
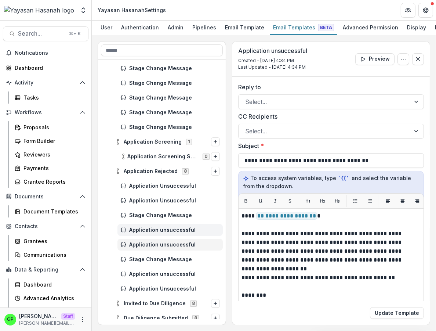
click at [171, 236] on div "Application unsuccessful" at bounding box center [169, 230] width 105 height 12
click at [172, 247] on div "Application unsuccessful" at bounding box center [169, 245] width 105 height 12
click at [171, 233] on span "Application unsuccessful" at bounding box center [174, 230] width 91 height 6
click at [172, 248] on span "Application unsuccessful" at bounding box center [174, 244] width 91 height 6
click at [170, 231] on div "Application unsuccessful" at bounding box center [169, 230] width 105 height 12
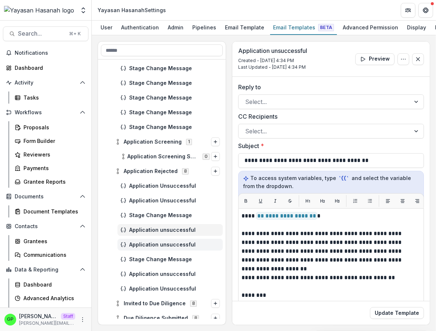
click at [172, 248] on span "Application unsuccessful" at bounding box center [174, 244] width 91 height 6
click at [172, 236] on div "Application unsuccessful" at bounding box center [169, 230] width 105 height 12
click at [174, 250] on div "Application unsuccessful" at bounding box center [169, 245] width 105 height 12
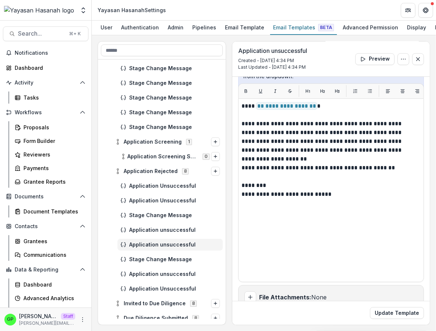
scroll to position [108, 0]
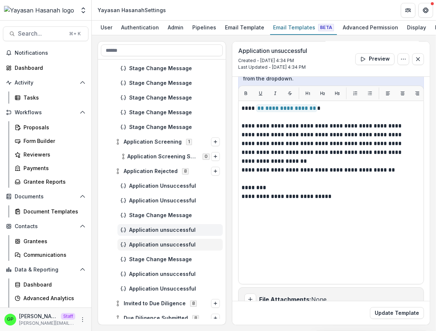
click at [172, 236] on div "Application unsuccessful" at bounding box center [169, 230] width 105 height 12
click at [176, 250] on div "Application unsuccessful" at bounding box center [169, 245] width 105 height 12
click at [178, 262] on span "Stage Change Message" at bounding box center [174, 259] width 91 height 6
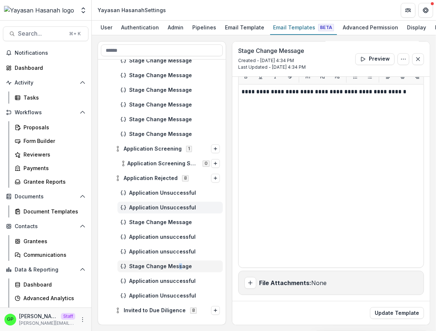
scroll to position [173, 0]
click at [171, 222] on div "Stage Change Message" at bounding box center [162, 222] width 128 height 15
click at [172, 224] on div "Stage Change Message" at bounding box center [169, 223] width 105 height 12
click at [152, 210] on div "Application Unsuccessful" at bounding box center [169, 208] width 105 height 12
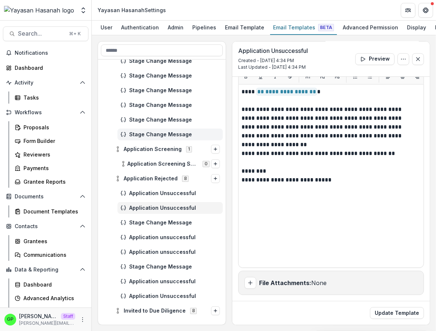
click at [145, 138] on span "Stage Change Message" at bounding box center [174, 134] width 91 height 6
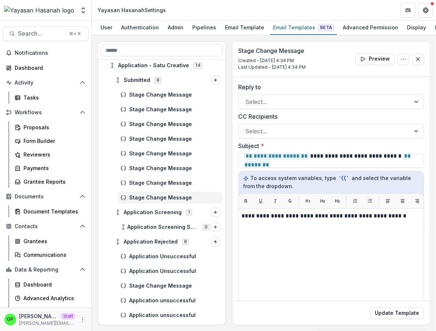
scroll to position [107, 0]
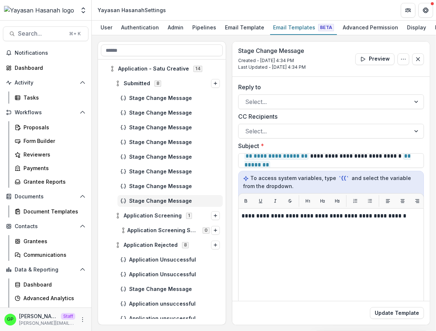
click at [159, 156] on div "Stage Change Message" at bounding box center [162, 156] width 128 height 15
click at [159, 145] on span "Stage Change Message" at bounding box center [174, 142] width 91 height 6
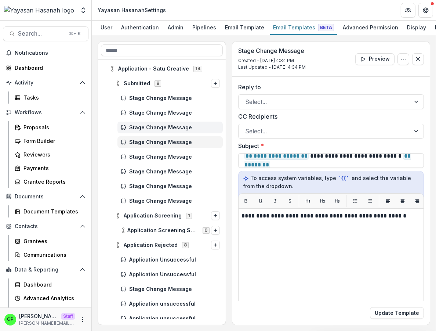
click at [159, 133] on div "Stage Change Message" at bounding box center [169, 127] width 105 height 12
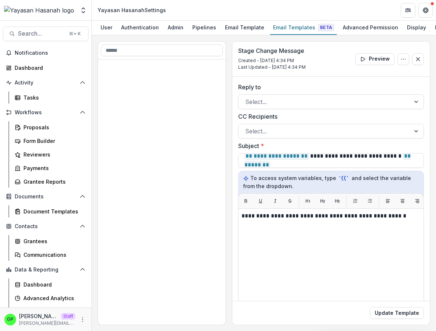
scroll to position [480, 0]
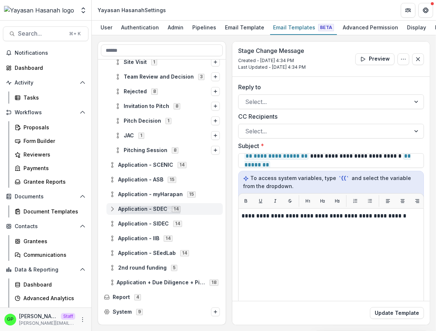
click at [157, 212] on span "Application - SDEC" at bounding box center [142, 209] width 49 height 6
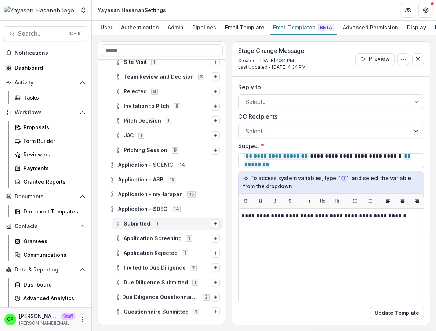
click at [150, 226] on span "Submitted 1" at bounding box center [163, 223] width 96 height 6
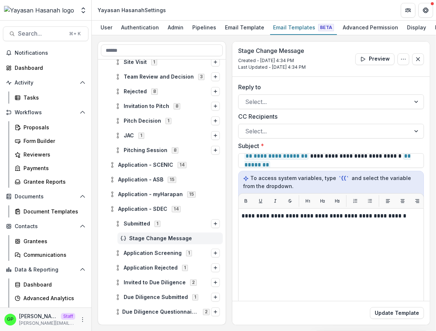
click at [152, 241] on span "Stage Change Message" at bounding box center [174, 238] width 91 height 6
click at [152, 231] on div "Submitted 1" at bounding box center [162, 223] width 128 height 15
click at [149, 226] on span "Submitted 1" at bounding box center [163, 223] width 96 height 6
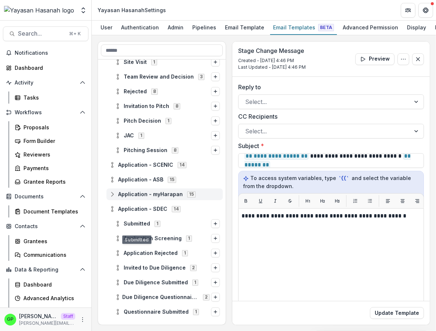
click at [158, 197] on span "Application - myHarapan" at bounding box center [150, 194] width 65 height 6
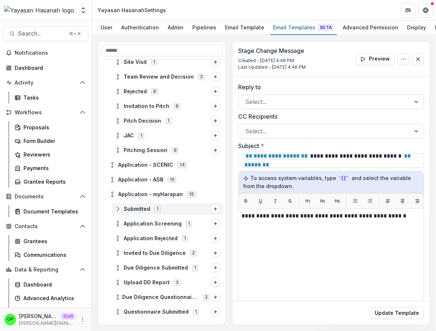
click at [156, 211] on div "Submitted 1" at bounding box center [167, 209] width 111 height 12
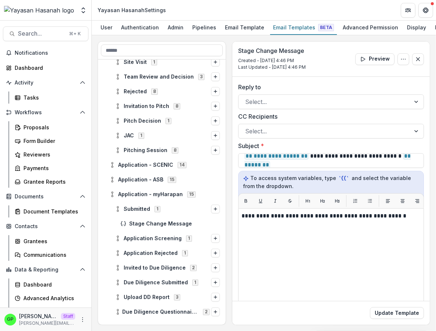
click at [145, 215] on div "Submitted 1" at bounding box center [167, 209] width 111 height 12
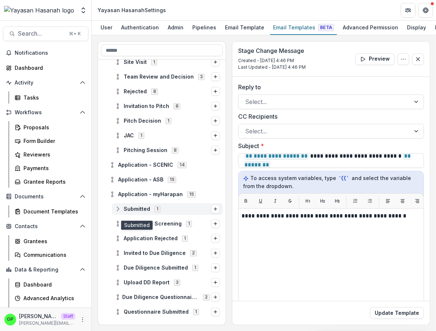
click at [147, 212] on span "Submitted" at bounding box center [137, 209] width 26 height 6
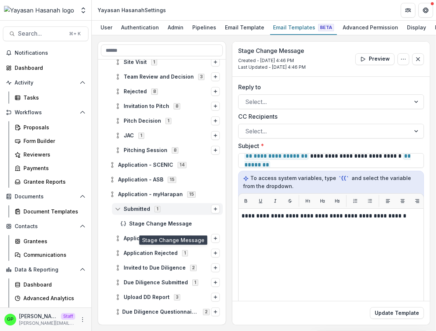
click at [150, 227] on span "Stage Change Message" at bounding box center [174, 224] width 91 height 6
click at [150, 215] on div "Submitted 1" at bounding box center [167, 209] width 111 height 12
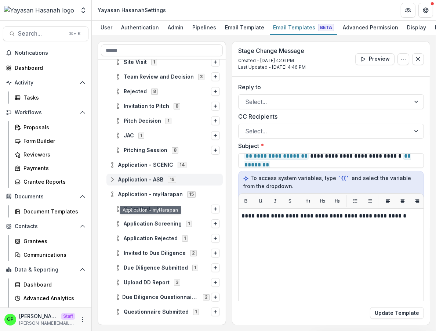
click at [149, 183] on span "Application - ASB" at bounding box center [140, 180] width 45 height 6
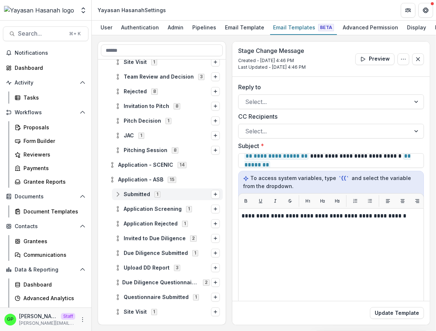
click at [151, 197] on span "Submitted 1" at bounding box center [163, 194] width 96 height 6
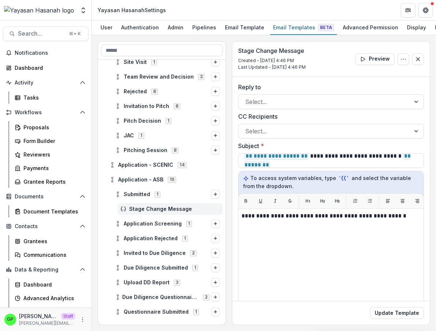
click at [150, 210] on div "Stage Change Message" at bounding box center [169, 209] width 105 height 12
click at [150, 200] on div "Submitted 1" at bounding box center [167, 194] width 111 height 12
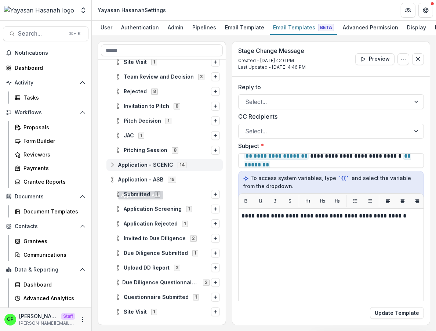
click at [141, 171] on div "Application - SCENIC 14" at bounding box center [164, 165] width 116 height 12
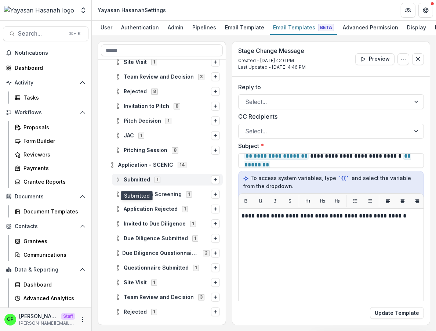
click at [147, 183] on span "Submitted" at bounding box center [137, 180] width 26 height 6
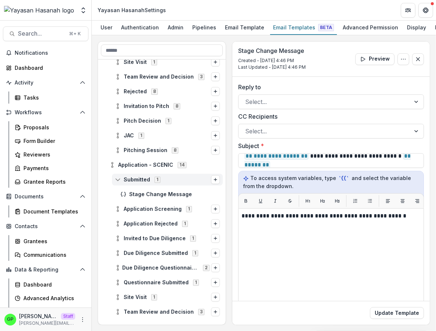
click at [150, 182] on span "Submitted 1" at bounding box center [163, 179] width 96 height 6
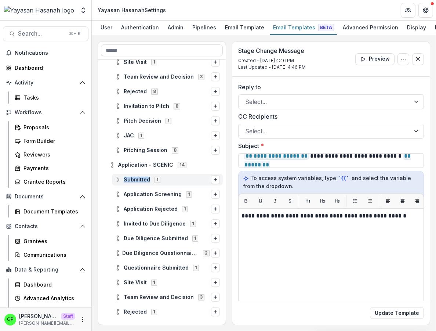
click at [150, 182] on span "Submitted 1" at bounding box center [163, 179] width 96 height 6
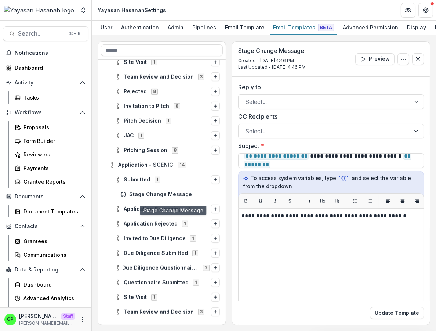
click at [150, 194] on div "Stage Change Message" at bounding box center [162, 194] width 128 height 15
click at [160, 241] on span "Invited to Due Diligence 1" at bounding box center [163, 238] width 96 height 6
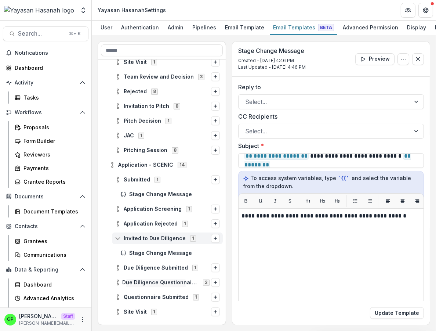
click at [161, 241] on span "Invited to Due Diligence" at bounding box center [155, 238] width 62 height 6
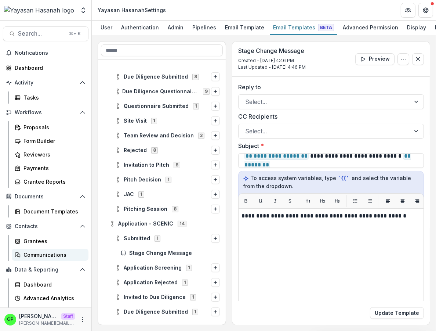
scroll to position [488, 0]
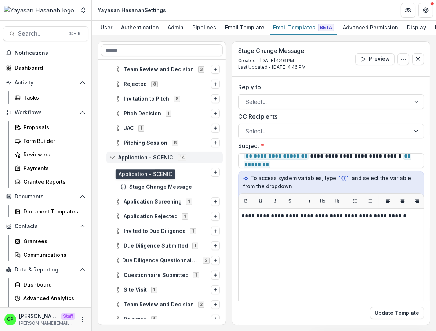
click at [134, 161] on span "Application - SCENIC" at bounding box center [145, 157] width 55 height 6
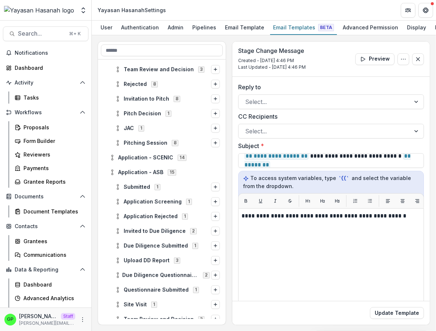
click at [137, 165] on div "Application - SCENIC 14" at bounding box center [162, 157] width 128 height 15
click at [138, 173] on div "Application - ASB 15" at bounding box center [164, 172] width 116 height 12
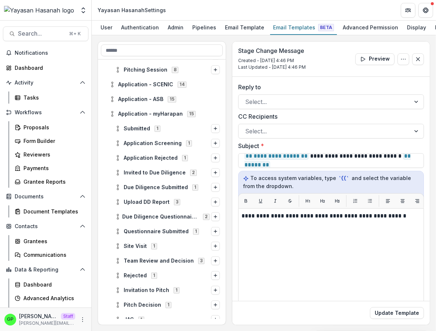
scroll to position [599, 0]
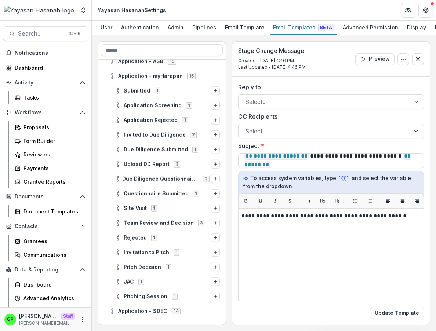
click at [146, 236] on div "Rejected 1" at bounding box center [162, 237] width 128 height 15
click at [146, 238] on div "Rejected 1" at bounding box center [167, 238] width 111 height 12
click at [157, 258] on div "Stage Change Message" at bounding box center [169, 252] width 105 height 12
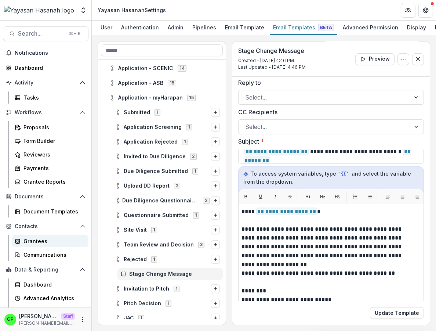
scroll to position [576, 0]
click at [154, 116] on span "1" at bounding box center [157, 113] width 6 height 6
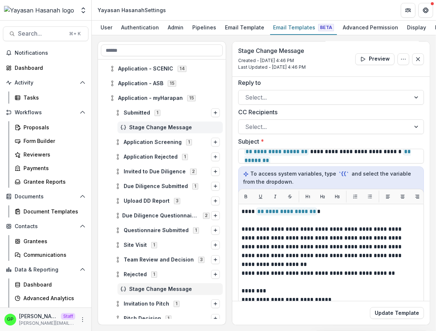
click at [159, 131] on span "Stage Change Message" at bounding box center [174, 127] width 91 height 6
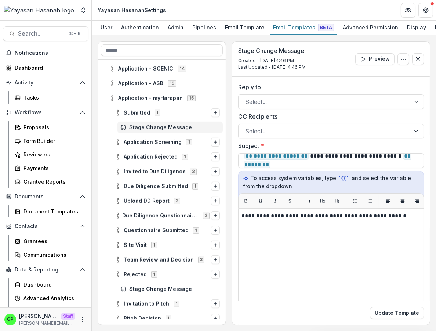
click at [159, 120] on div "Submitted 1" at bounding box center [162, 112] width 128 height 15
click at [165, 119] on div "Submitted 1" at bounding box center [167, 113] width 111 height 12
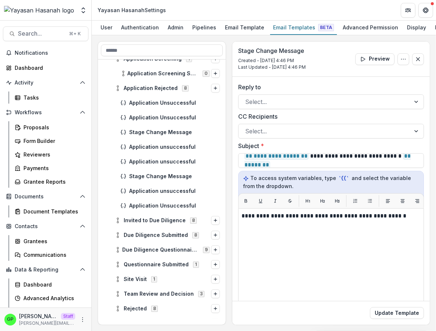
scroll to position [252, 0]
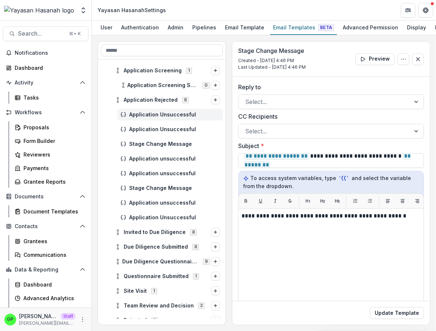
click at [158, 120] on div "Application Unsuccessful" at bounding box center [169, 115] width 105 height 12
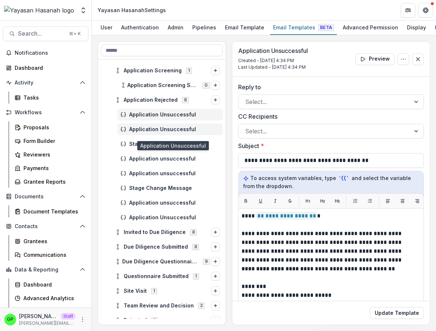
click at [157, 132] on span "Application Unsuccessful" at bounding box center [174, 129] width 91 height 6
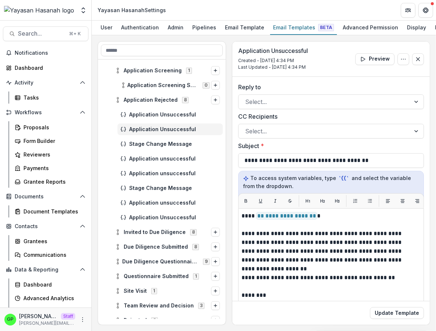
click at [153, 137] on div "Application Unsuccessful" at bounding box center [162, 129] width 128 height 15
click at [153, 144] on div "Stage Change Message" at bounding box center [169, 144] width 105 height 12
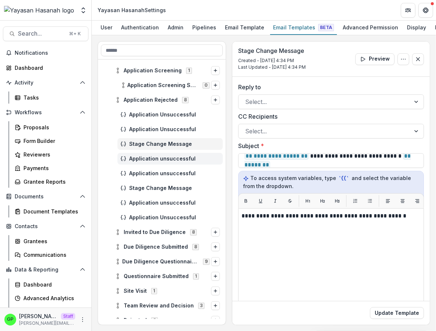
click at [153, 159] on div "Application unsuccessful" at bounding box center [169, 159] width 105 height 12
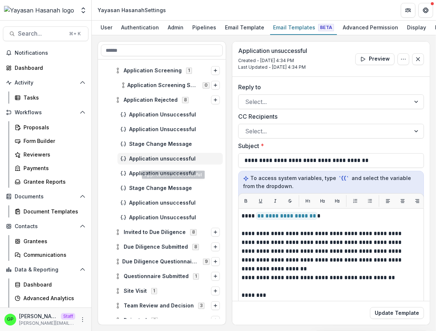
click at [151, 172] on div "Application unsuccessful" at bounding box center [162, 173] width 128 height 15
click at [150, 181] on div "Application unsuccessful" at bounding box center [162, 173] width 128 height 15
click at [150, 177] on span "Application unsuccessful" at bounding box center [174, 173] width 91 height 6
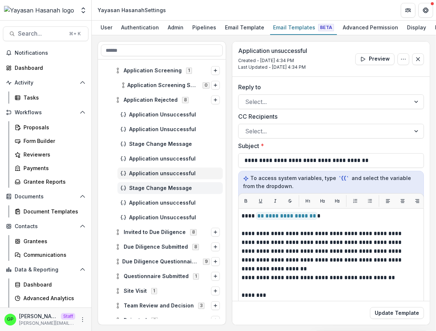
click at [149, 188] on div "Stage Change Message" at bounding box center [169, 188] width 105 height 12
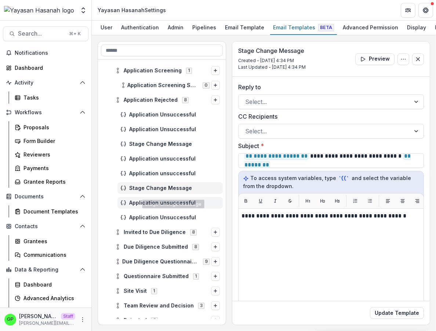
click at [147, 204] on div "Application unsuccessful" at bounding box center [169, 203] width 105 height 12
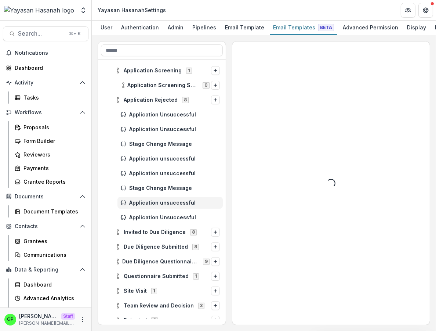
click at [149, 217] on div "Application Unsuccessful" at bounding box center [162, 217] width 128 height 15
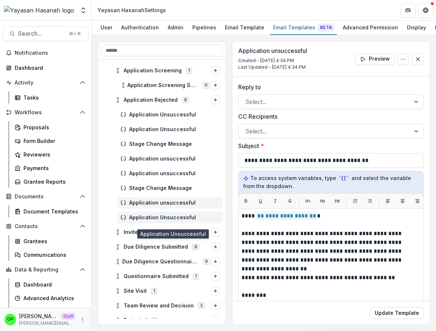
click at [149, 221] on span "Application Unsuccessful" at bounding box center [174, 217] width 91 height 6
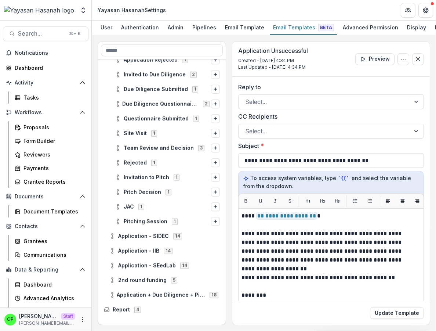
scroll to position [921, 0]
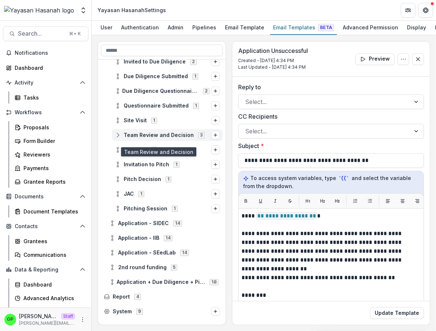
click at [152, 138] on span "Team Review and Decision" at bounding box center [159, 135] width 70 height 6
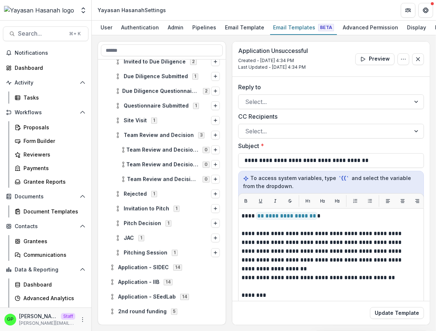
click at [150, 152] on div "Team Review and Decision DD- Remarks & Next Steps (HR) 0" at bounding box center [169, 150] width 105 height 12
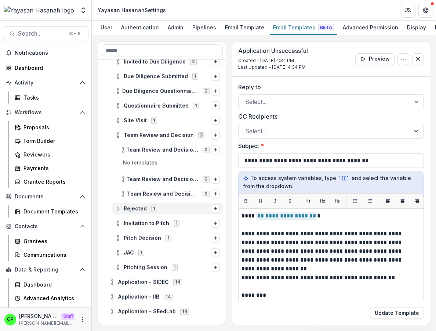
click at [144, 212] on span "Rejected" at bounding box center [135, 208] width 23 height 6
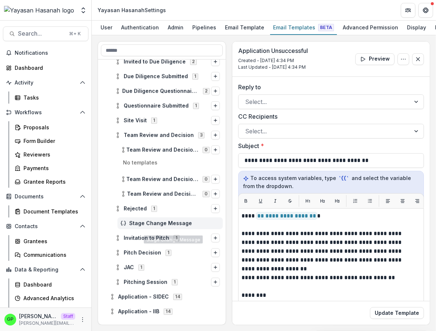
click at [150, 229] on div "Stage Change Message" at bounding box center [169, 223] width 105 height 12
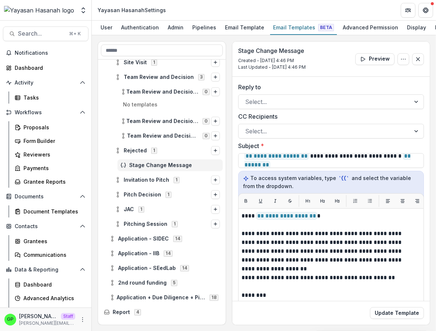
scroll to position [980, 0]
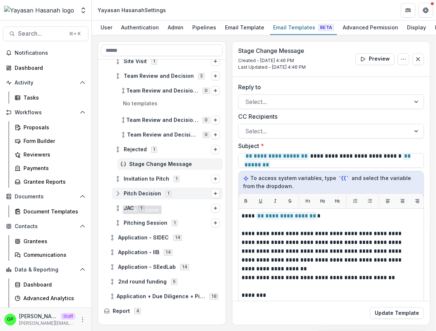
click at [148, 194] on div "Pitch Decision 1" at bounding box center [167, 194] width 111 height 12
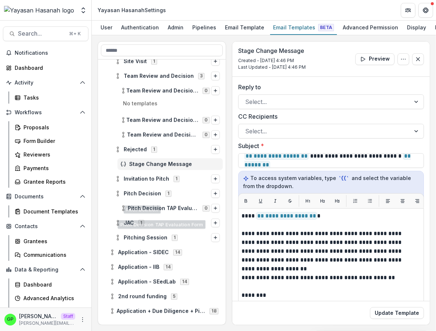
click at [148, 215] on div "Pitch Decision TAP Evaluation Form 0" at bounding box center [162, 208] width 128 height 15
click at [145, 226] on span "JAC 1" at bounding box center [163, 222] width 96 height 6
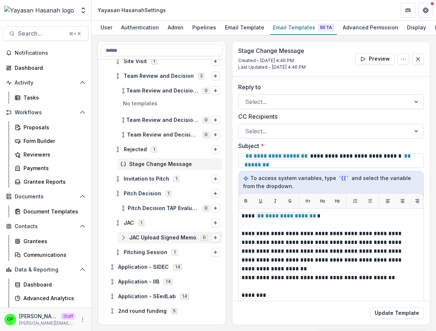
click at [150, 240] on span "JAC Upload Signed Memo" at bounding box center [162, 237] width 67 height 6
click at [158, 274] on div "Pitching Session 1" at bounding box center [162, 266] width 128 height 15
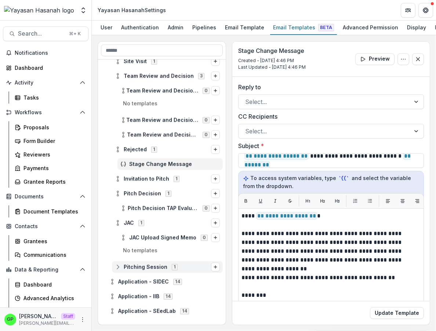
click at [157, 273] on div "Pitching Session 1" at bounding box center [167, 267] width 111 height 12
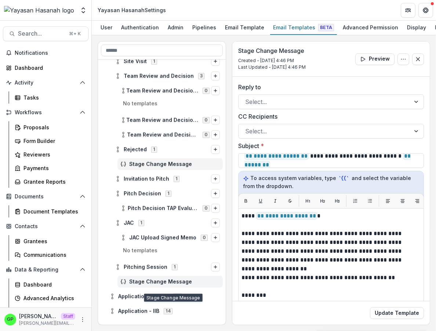
click at [158, 285] on span "Stage Change Message" at bounding box center [174, 282] width 91 height 6
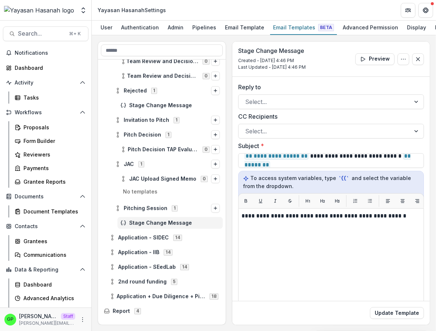
scroll to position [1053, 0]
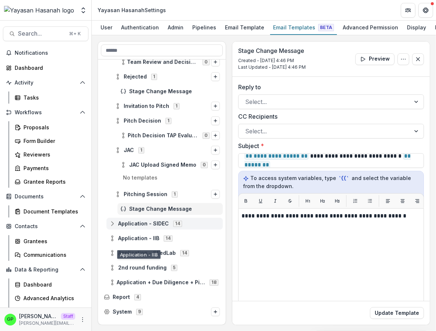
click at [146, 227] on span "Application - SIDEC" at bounding box center [143, 224] width 51 height 6
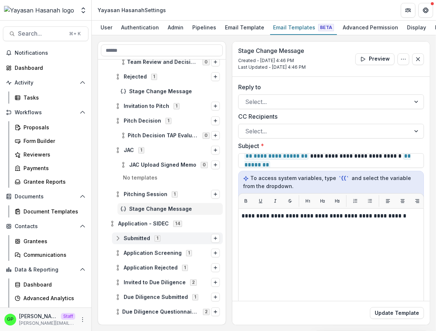
click at [149, 241] on span "Submitted" at bounding box center [137, 238] width 26 height 6
drag, startPoint x: 193, startPoint y: 25, endPoint x: 197, endPoint y: 26, distance: 4.2
click at [193, 25] on div "Pipelines" at bounding box center [204, 27] width 30 height 11
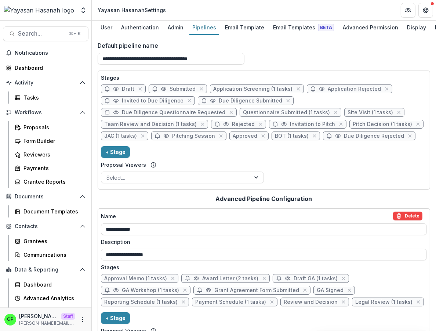
click at [210, 116] on span "Due Diligence Questionnaire Requested" at bounding box center [173, 112] width 103 height 6
select select "******"
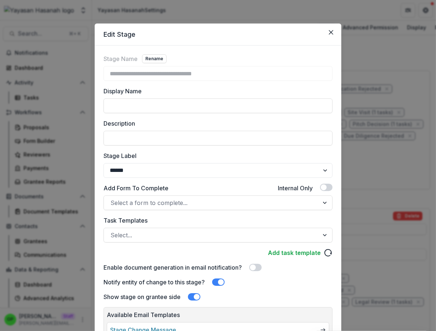
scroll to position [66, 0]
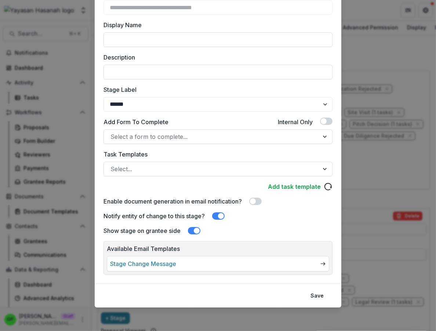
click at [312, 299] on button "Save" at bounding box center [317, 296] width 22 height 12
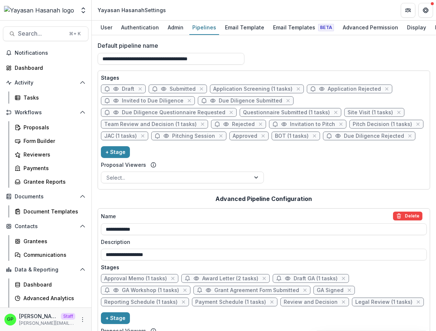
click at [240, 127] on span "Rejected" at bounding box center [243, 124] width 23 height 6
select select "******"
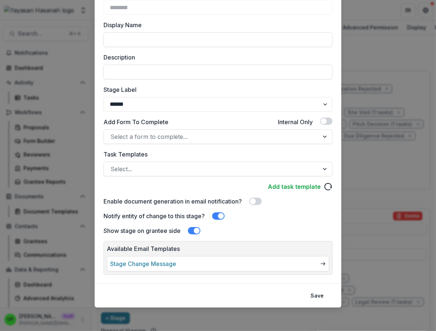
scroll to position [0, 0]
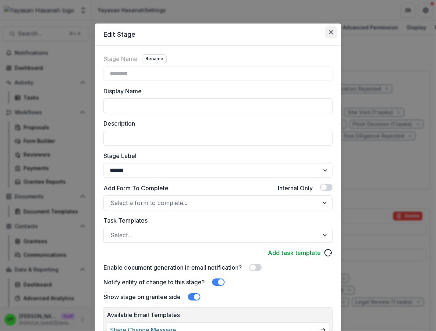
click at [326, 36] on button "Close" at bounding box center [331, 32] width 12 height 12
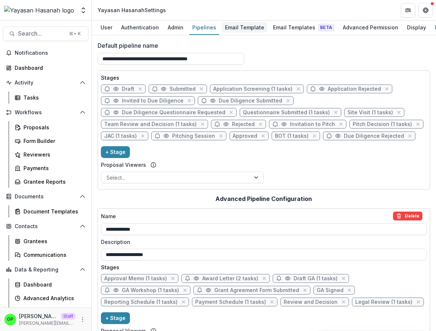
click at [248, 27] on div "Email Template" at bounding box center [244, 27] width 45 height 11
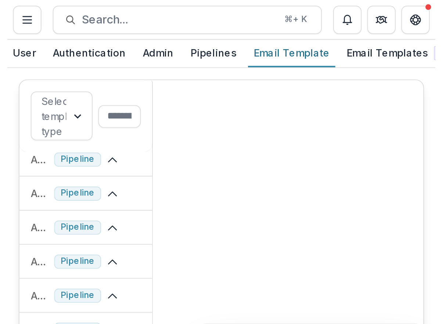
scroll to position [111, 0]
